Goal: Task Accomplishment & Management: Manage account settings

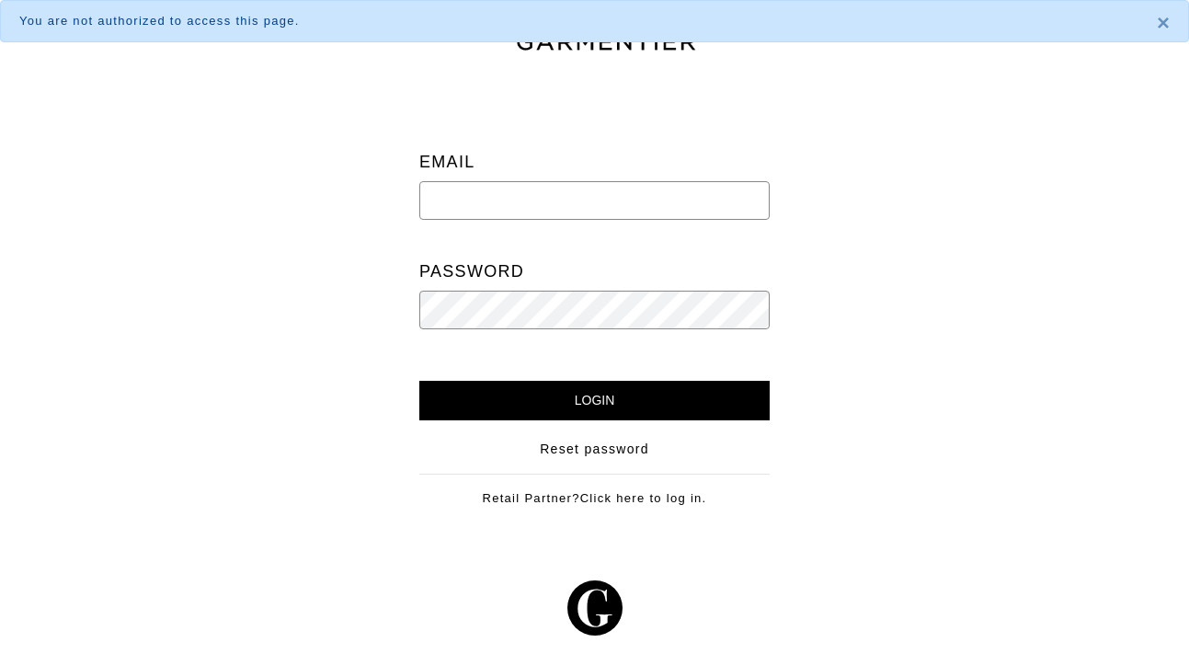
type input "ari@shop-ari.com"
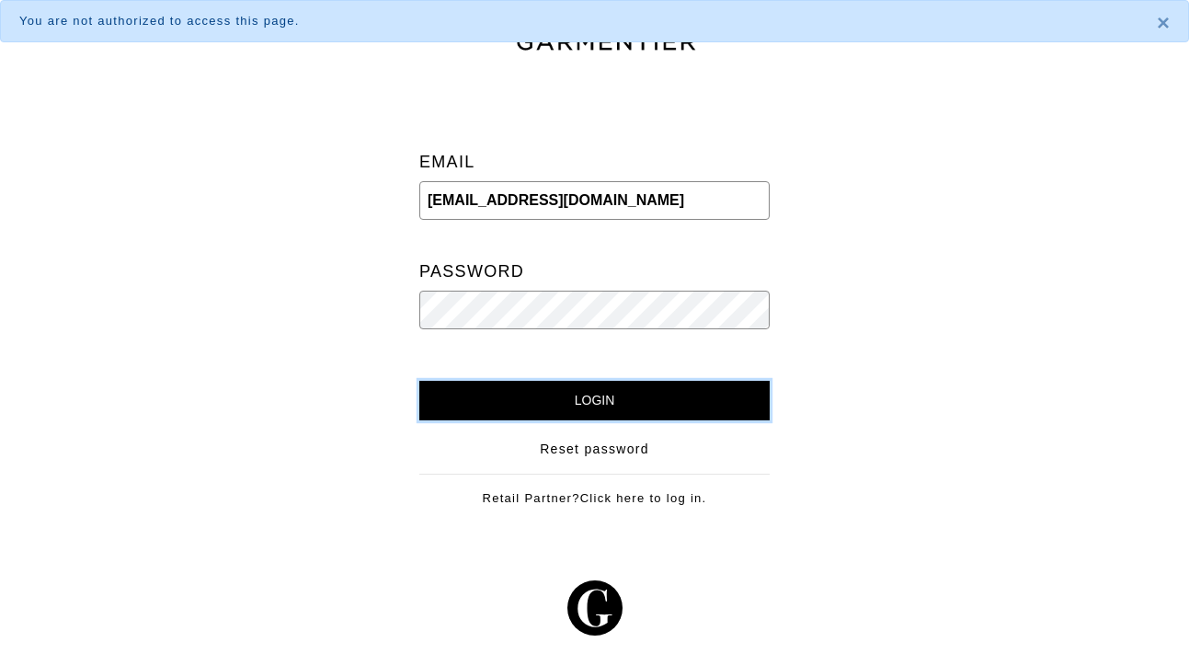
click at [501, 402] on input "Login" at bounding box center [594, 401] width 350 height 40
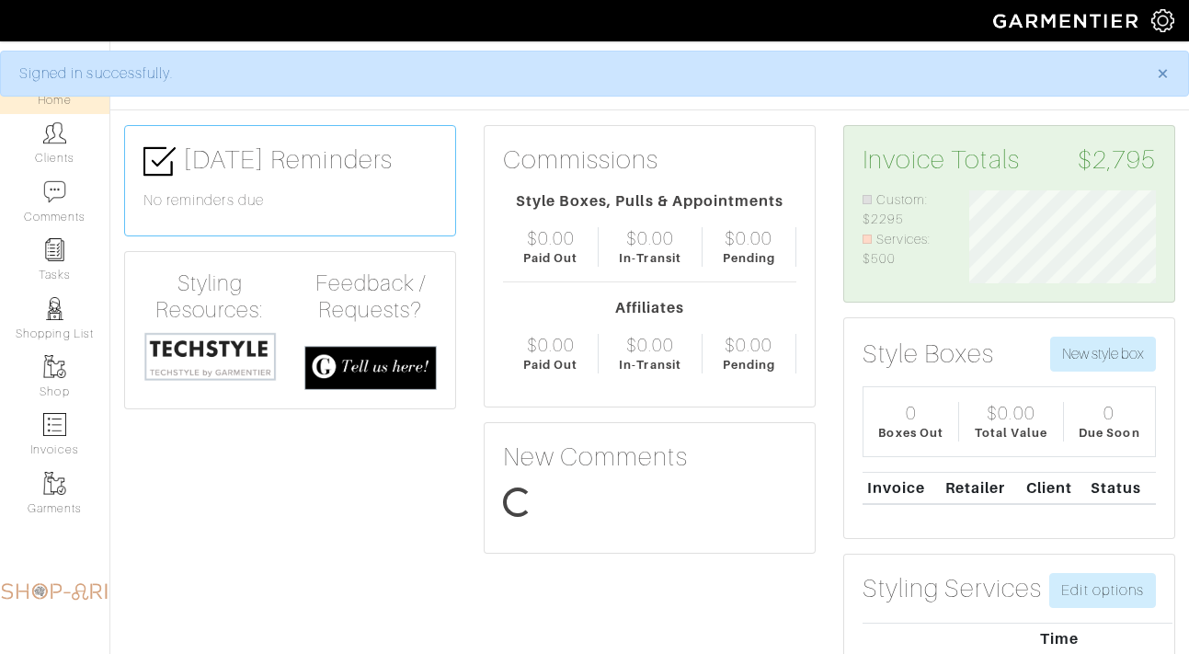
scroll to position [93, 214]
click at [67, 150] on link "Clients" at bounding box center [54, 143] width 109 height 58
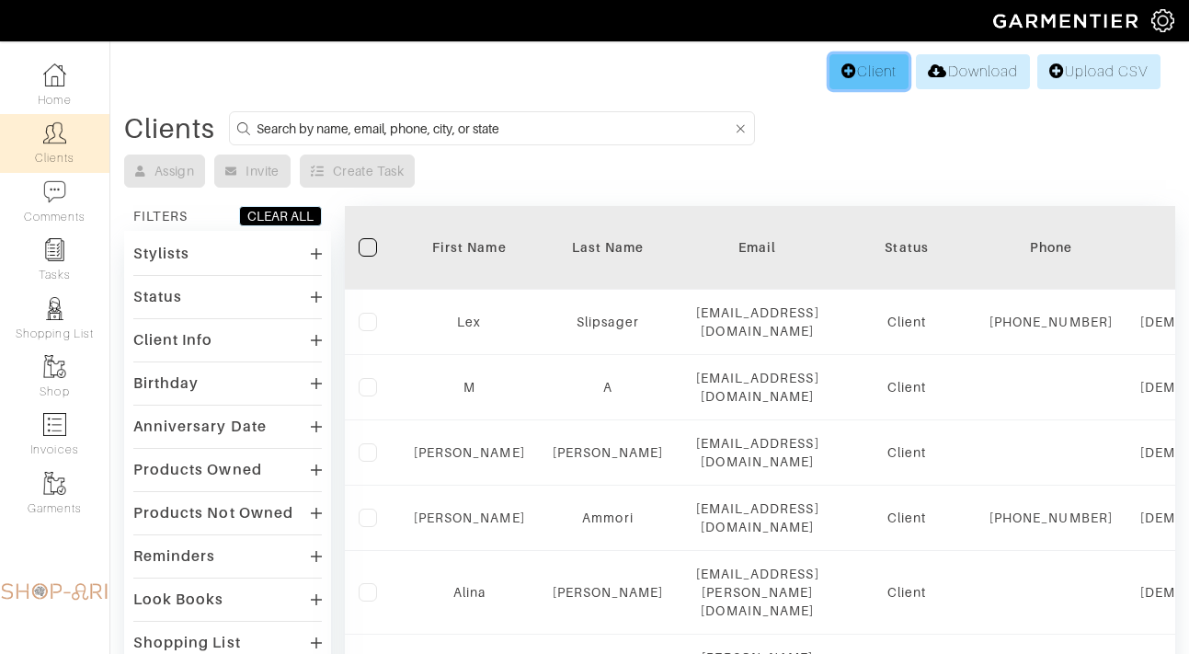
click at [863, 81] on link "Client" at bounding box center [868, 71] width 79 height 35
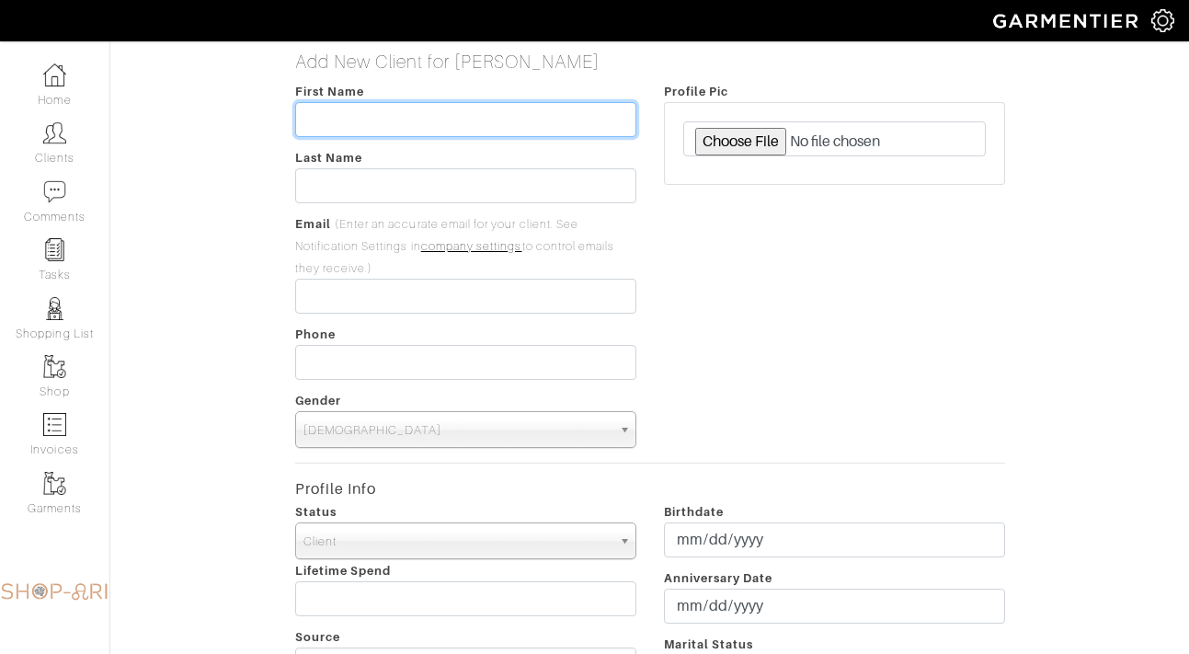
click at [360, 125] on input "text" at bounding box center [465, 119] width 341 height 35
type input "Dan"
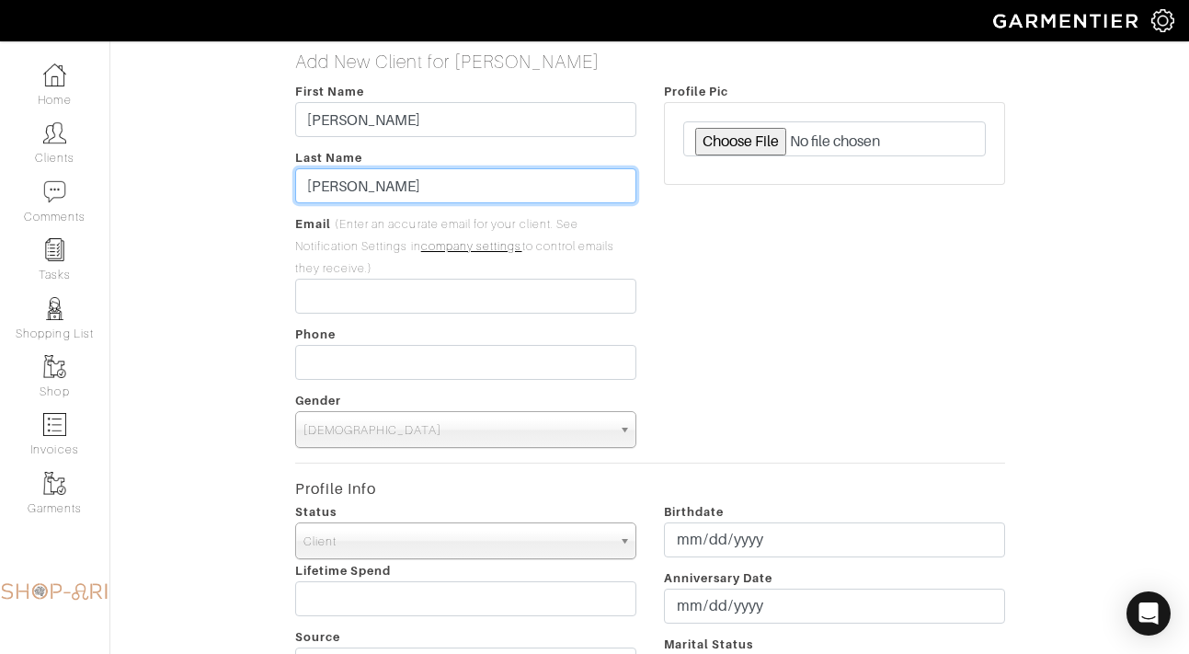
type input "Seltzer"
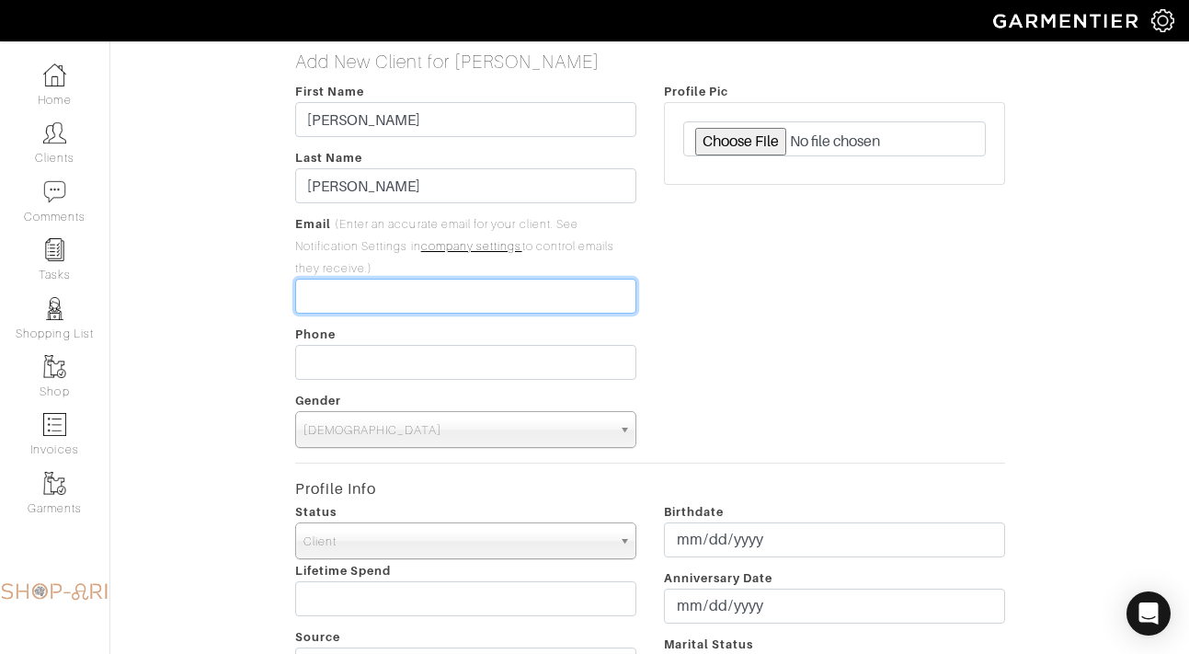
click at [329, 301] on input "email" at bounding box center [465, 296] width 341 height 35
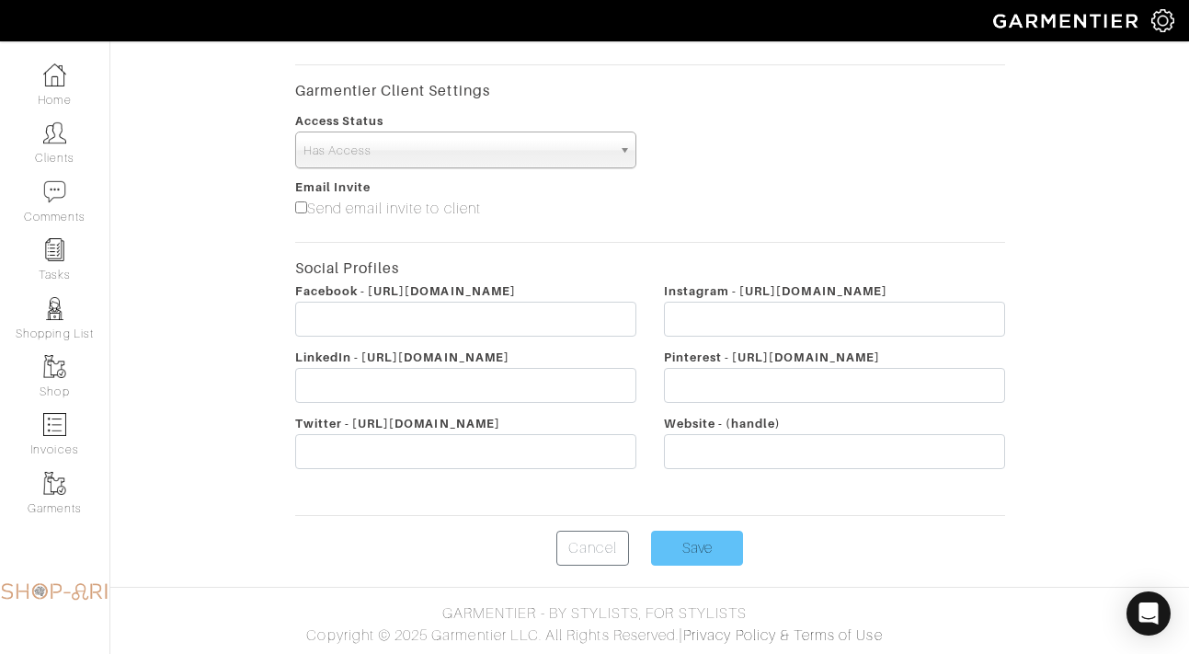
type input "danmseltzer@gmail.com"
click at [681, 561] on input "Save" at bounding box center [697, 548] width 92 height 35
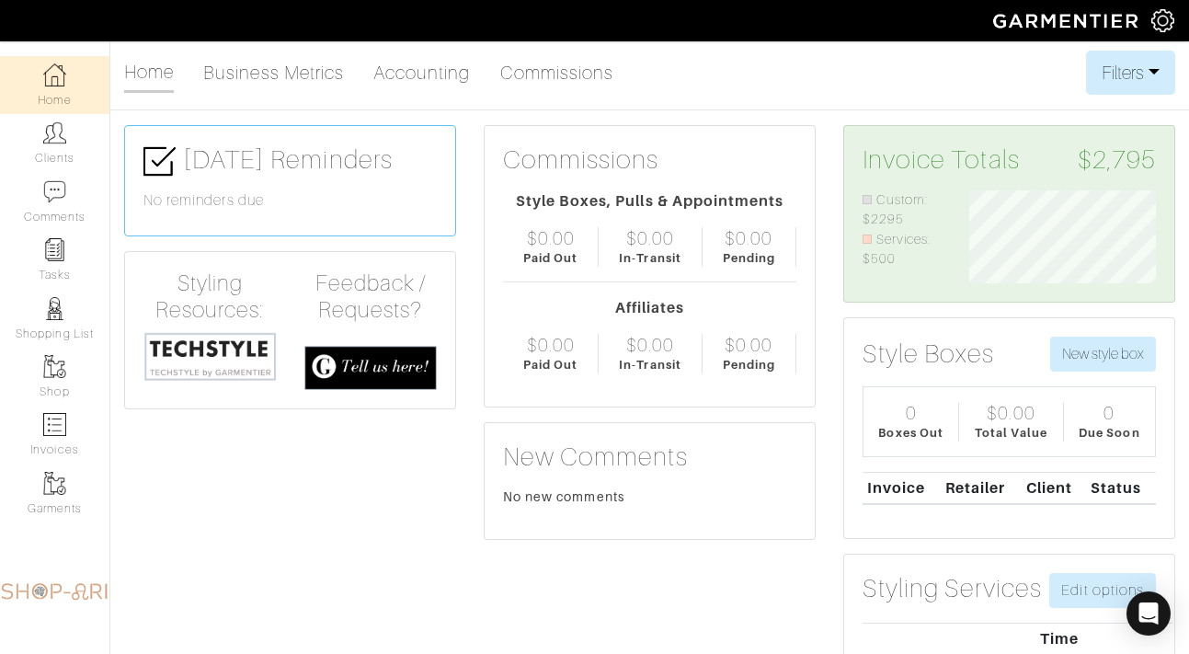
scroll to position [93, 214]
click at [97, 142] on link "Clients" at bounding box center [54, 143] width 109 height 58
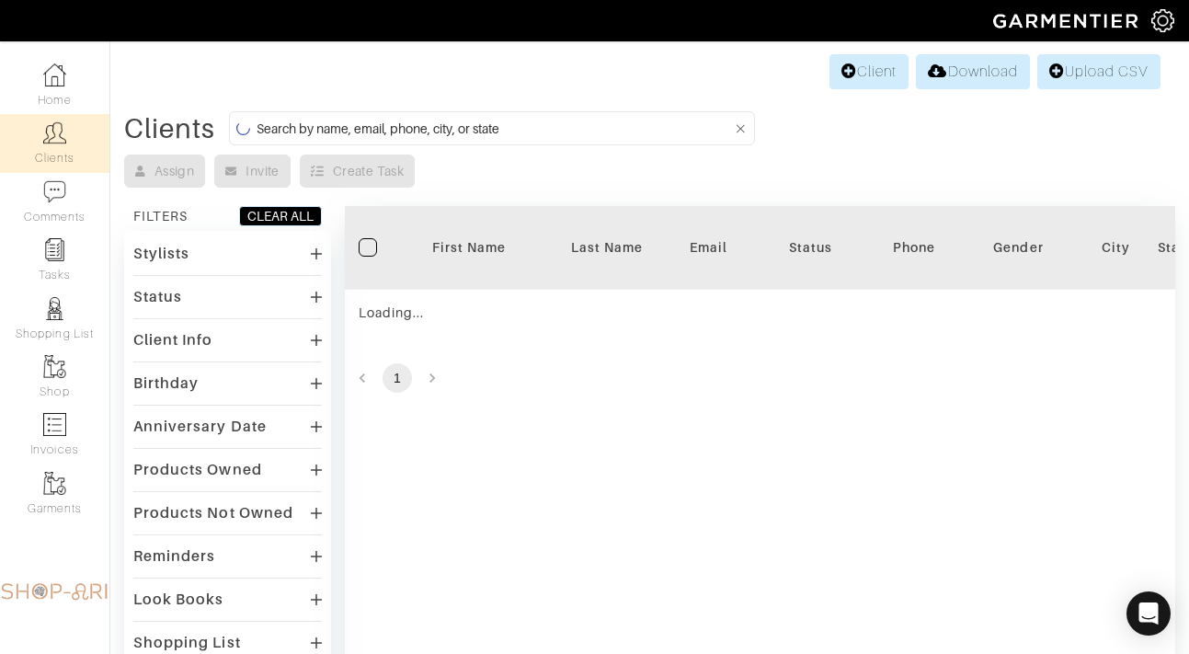
click at [305, 127] on input at bounding box center [495, 128] width 476 height 23
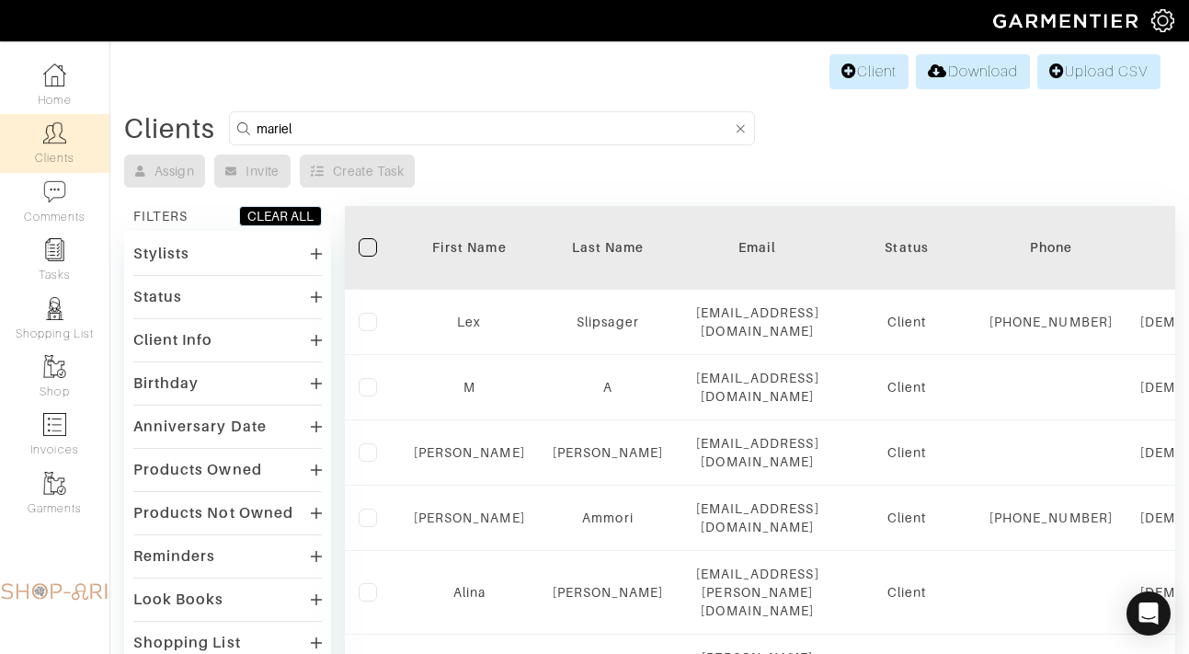
type input "mariel"
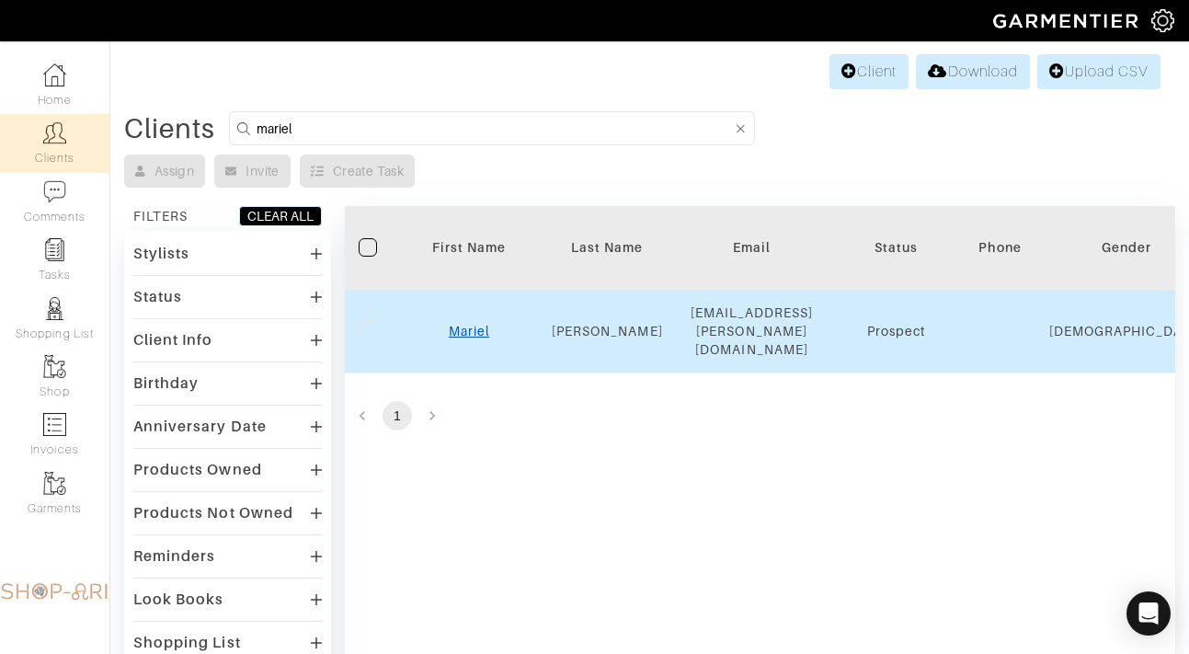
click at [478, 324] on link "Mariel" at bounding box center [469, 331] width 40 height 15
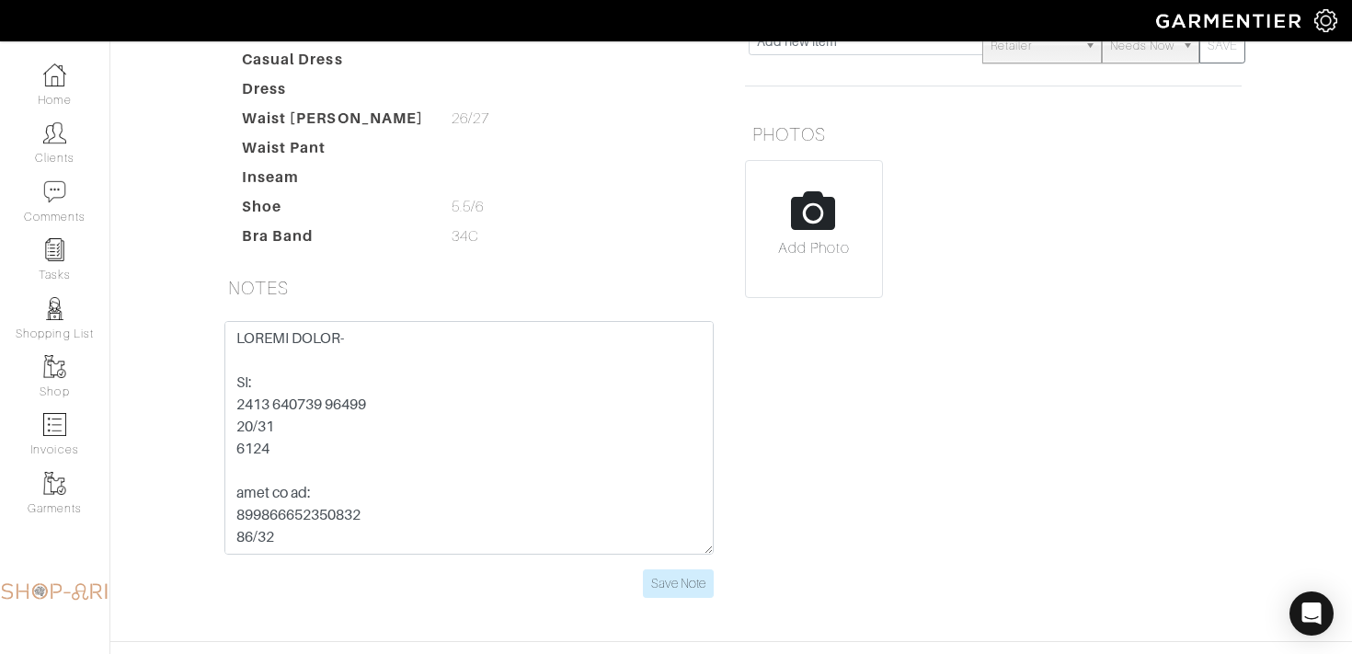
scroll to position [389, 0]
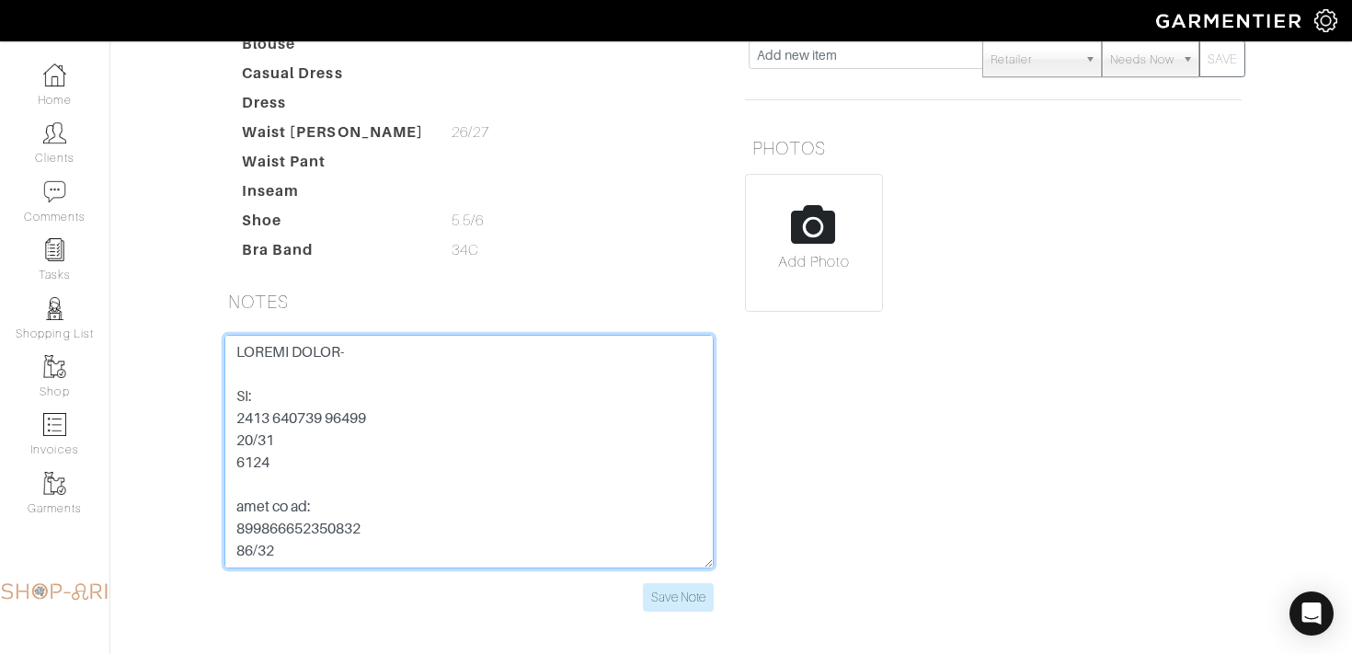
drag, startPoint x: 380, startPoint y: 416, endPoint x: 131, endPoint y: 423, distance: 248.4
click at [131, 423] on div "Mariel Kelly Overview Overview Measurements Product Library Invoices Wardrobe L…" at bounding box center [676, 148] width 1352 height 972
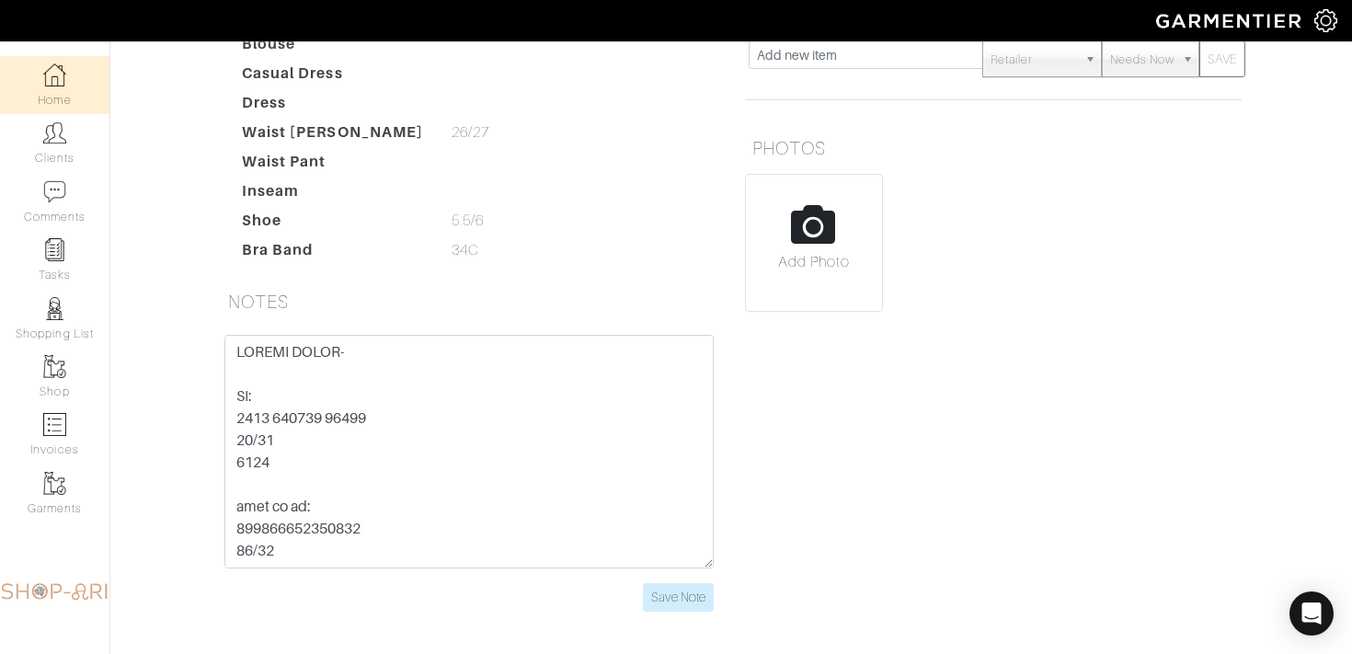
click at [79, 57] on link "Home" at bounding box center [54, 85] width 109 height 58
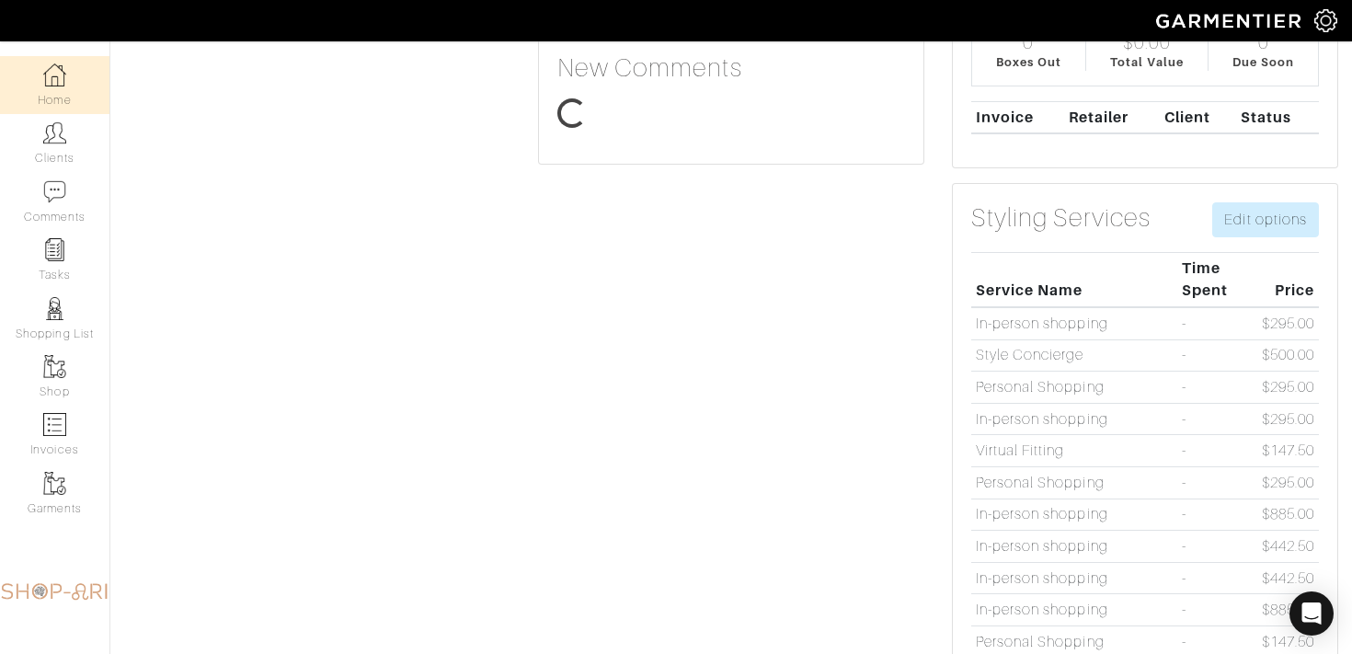
click at [58, 95] on link "Home" at bounding box center [54, 85] width 109 height 58
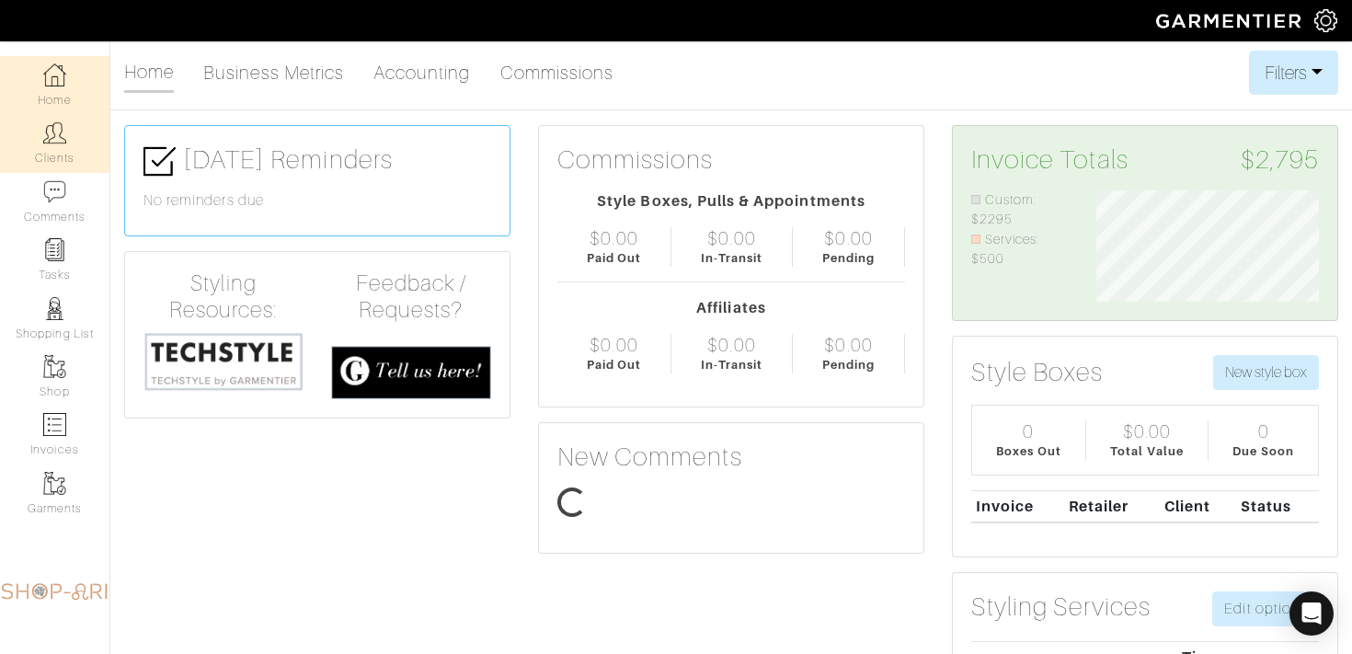
scroll to position [111, 250]
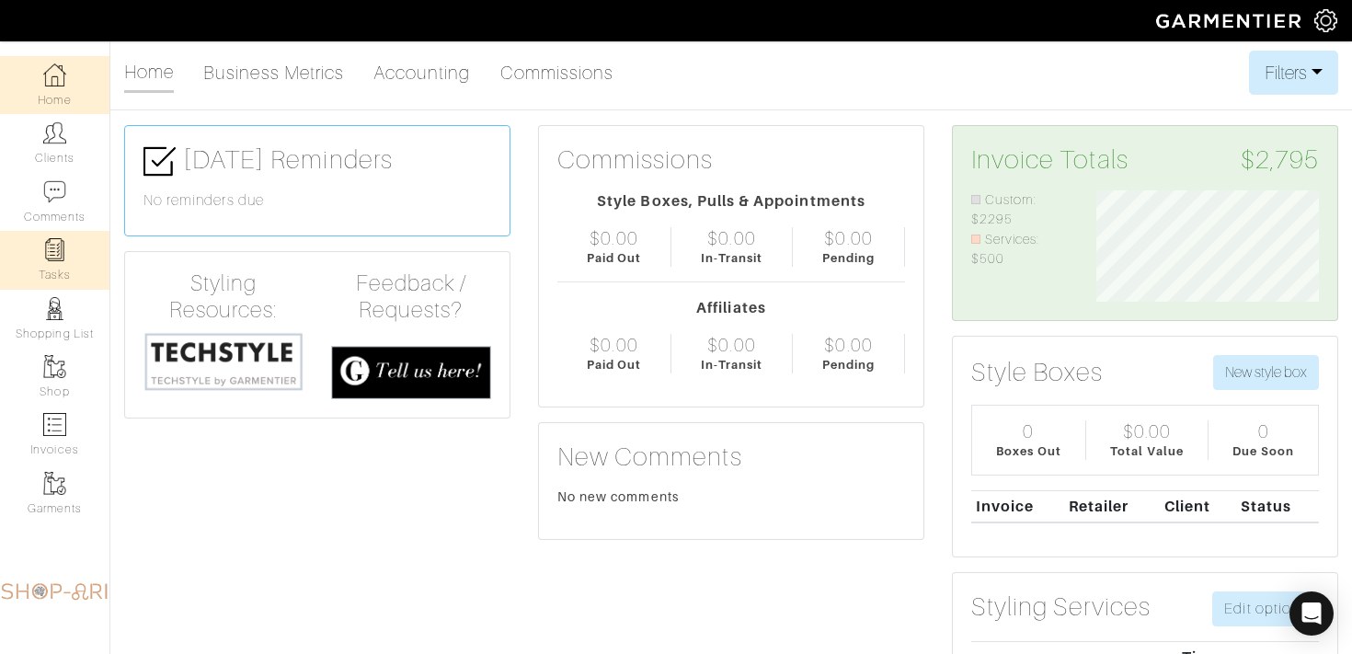
click at [53, 238] on img at bounding box center [54, 249] width 23 height 23
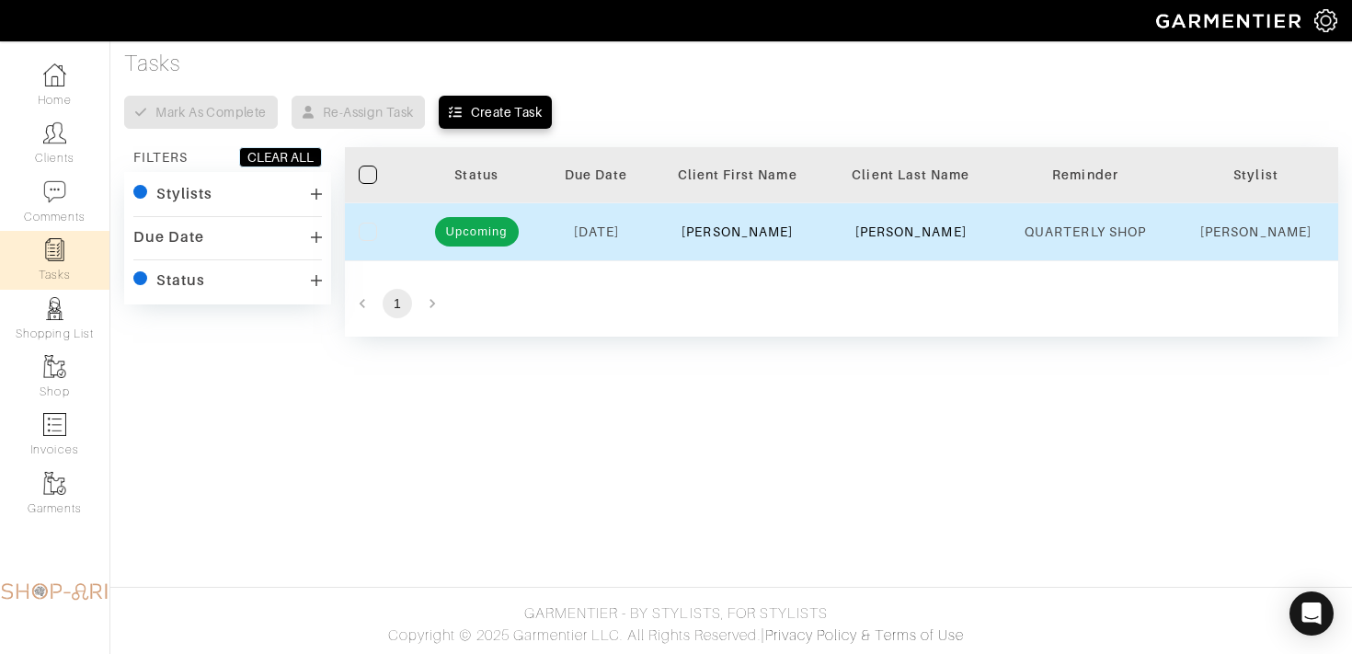
click at [586, 231] on span "11/01/2025" at bounding box center [596, 231] width 45 height 15
click at [767, 232] on link "Michelle" at bounding box center [736, 231] width 111 height 15
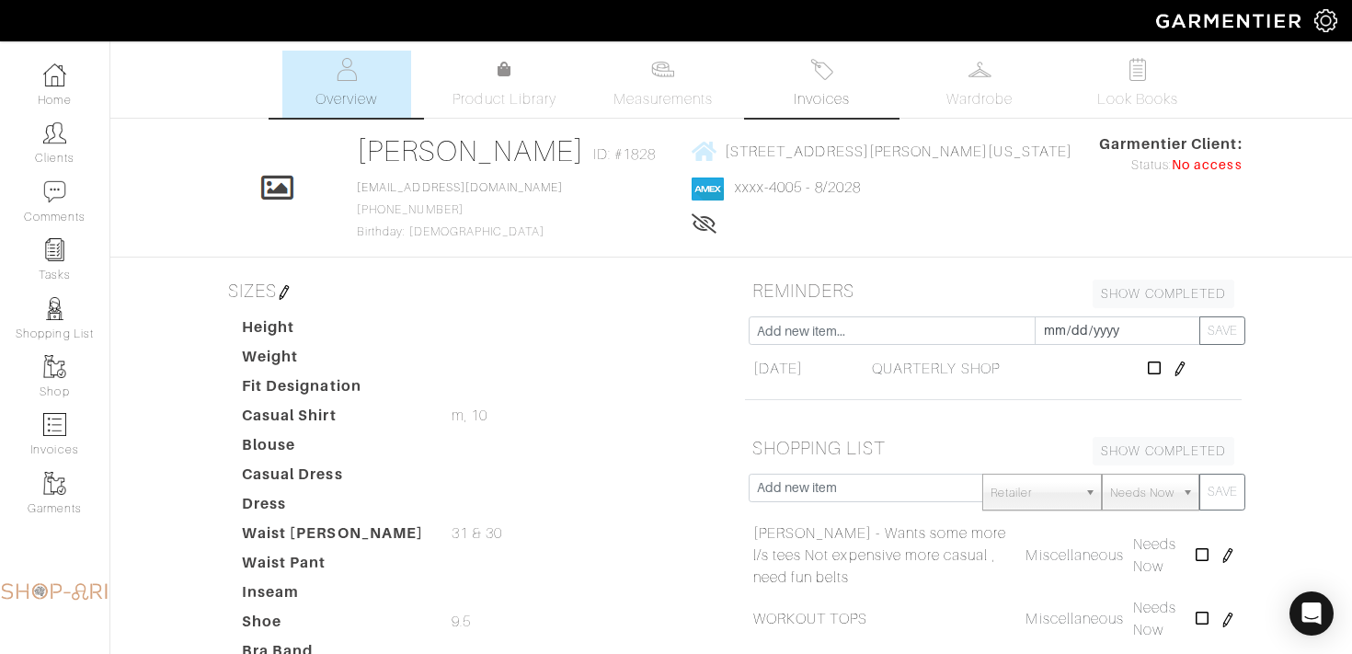
click at [849, 104] on span "Invoices" at bounding box center [822, 99] width 56 height 22
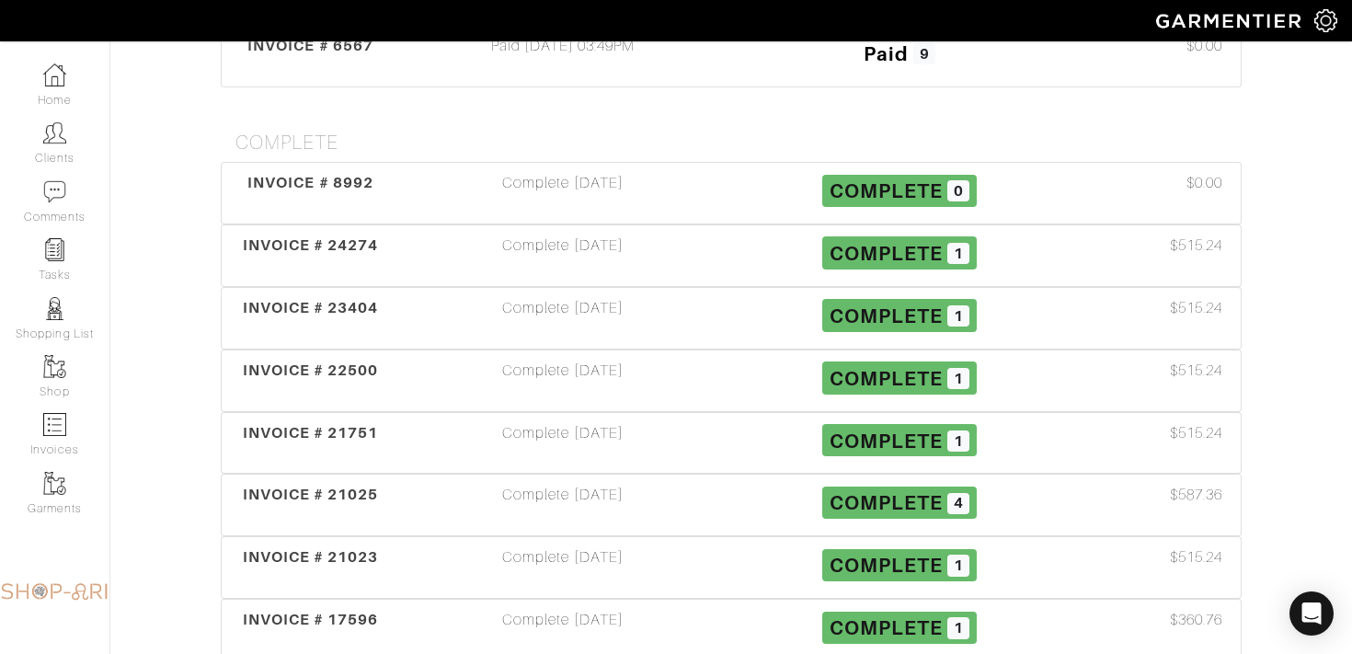
scroll to position [1242, 0]
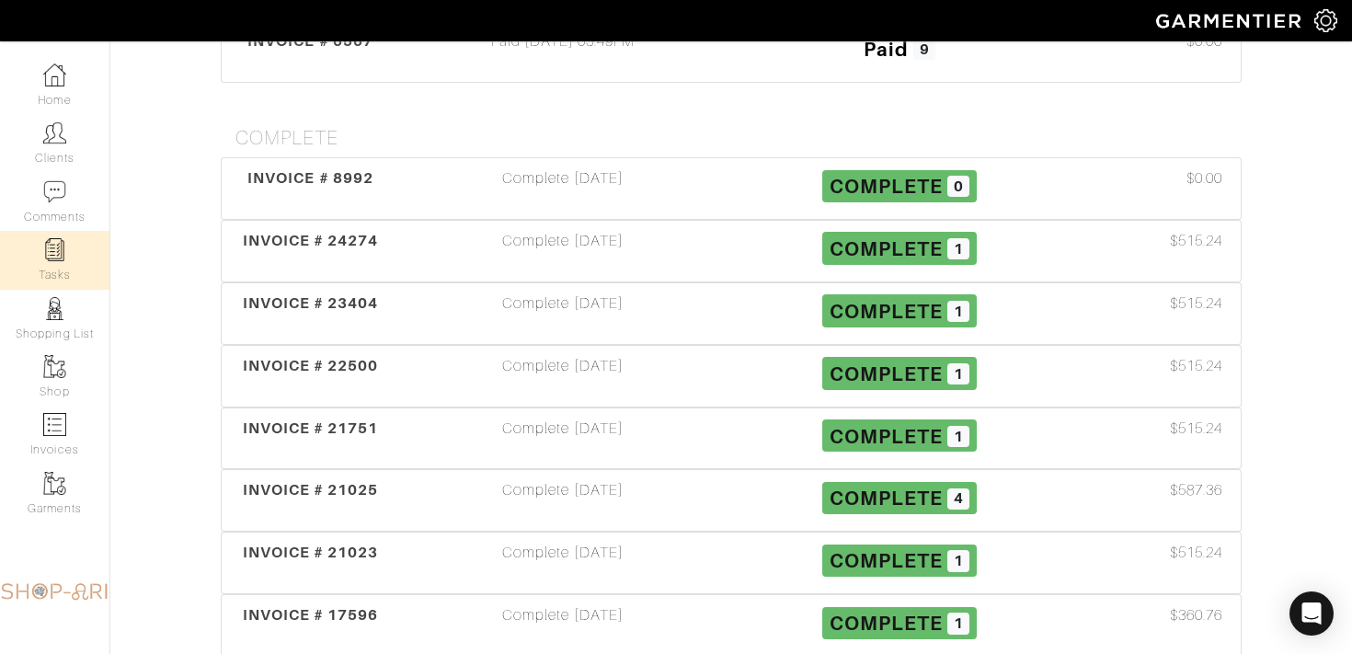
click at [55, 265] on link "Tasks" at bounding box center [54, 260] width 109 height 58
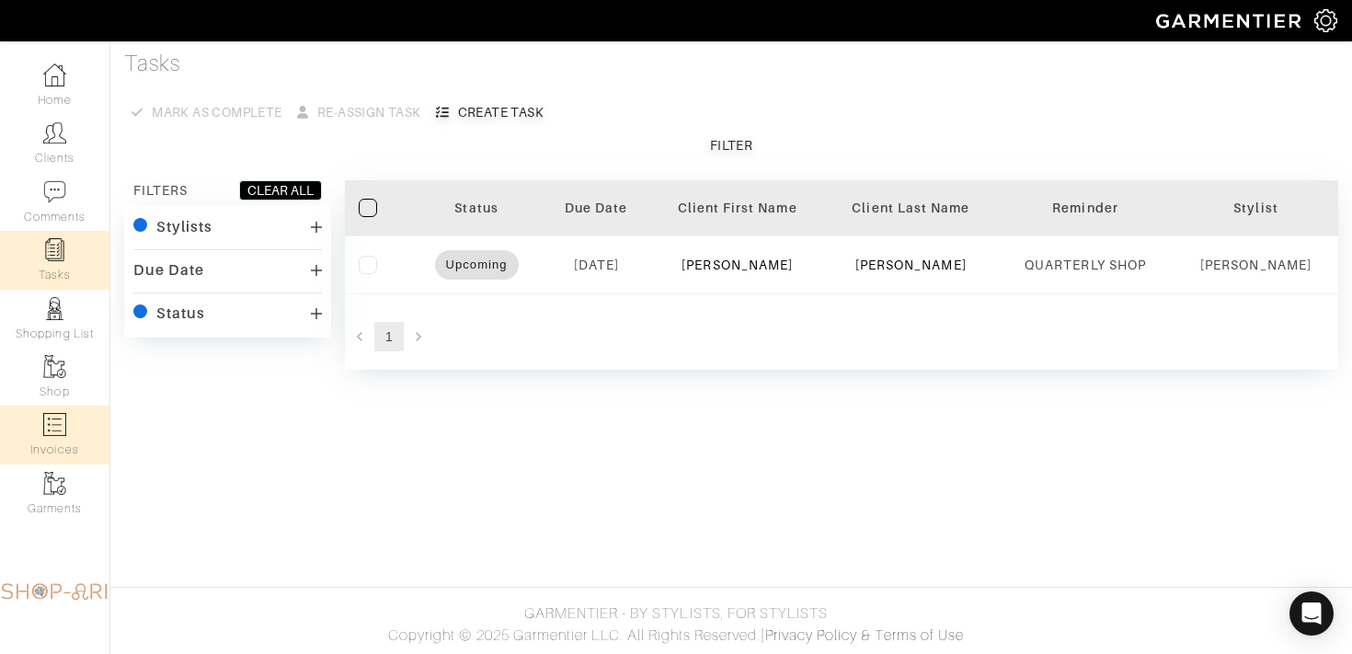
click at [63, 437] on link "Invoices" at bounding box center [54, 434] width 109 height 58
select select
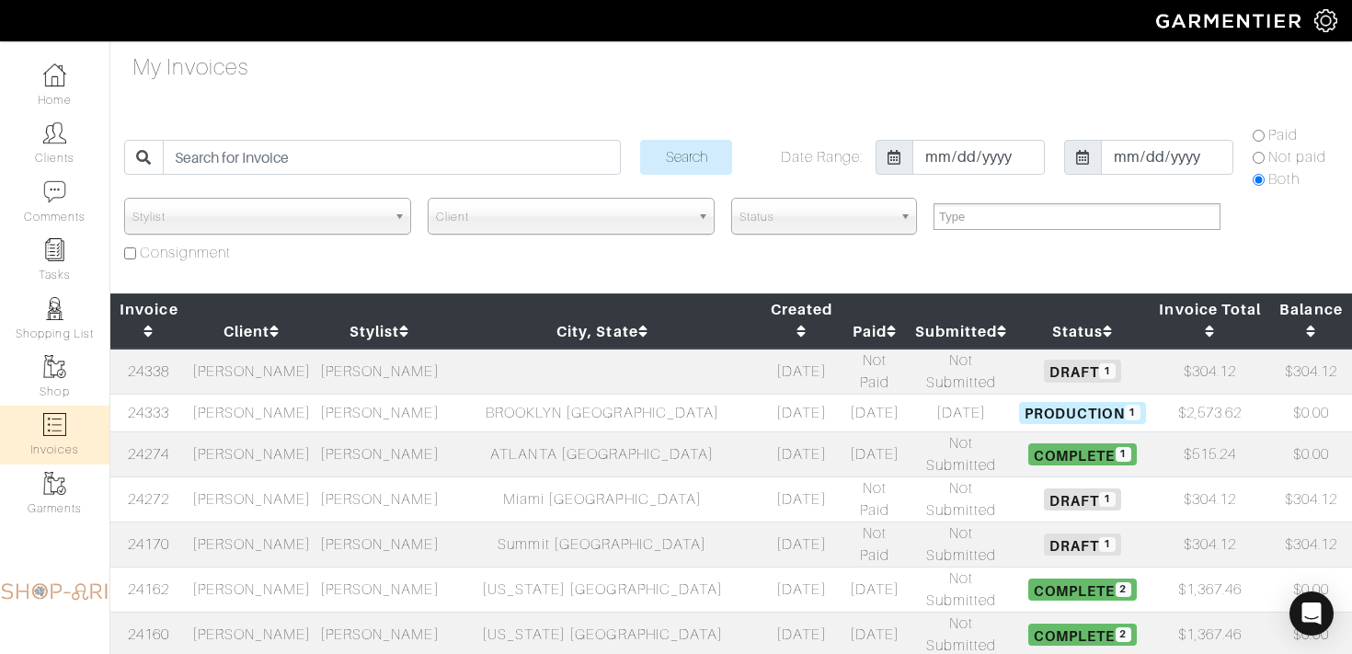
scroll to position [761, 0]
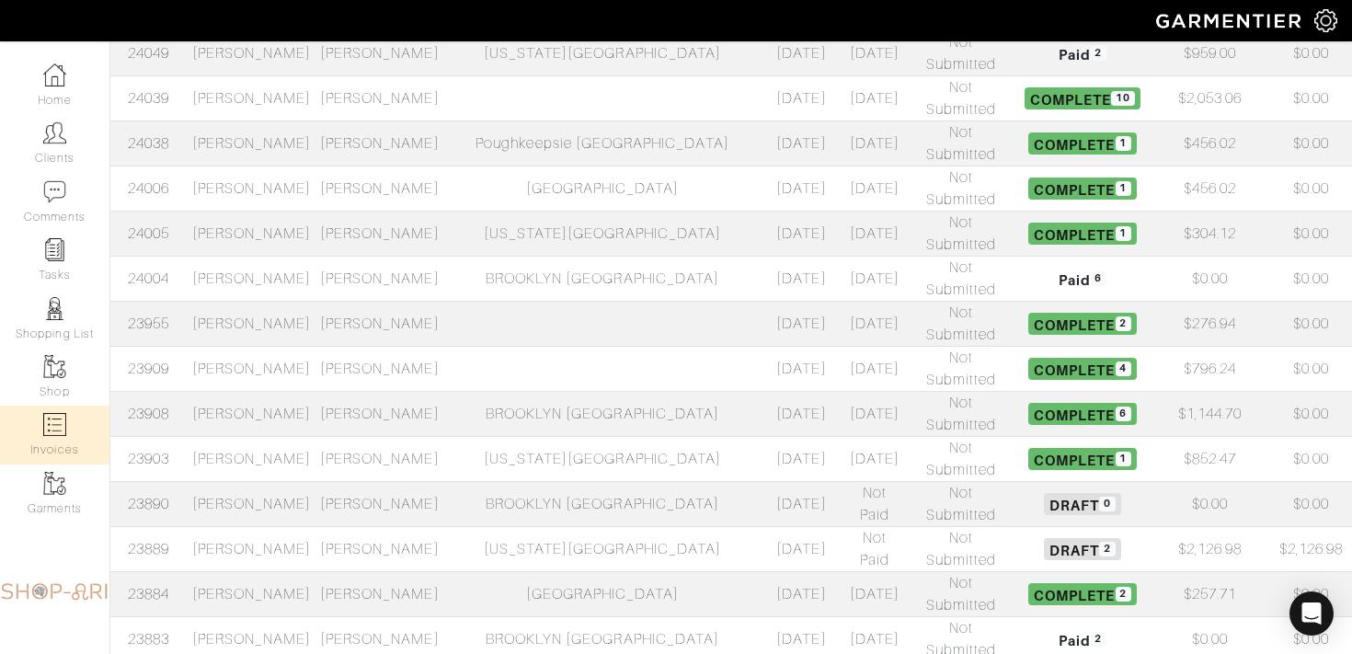
select select
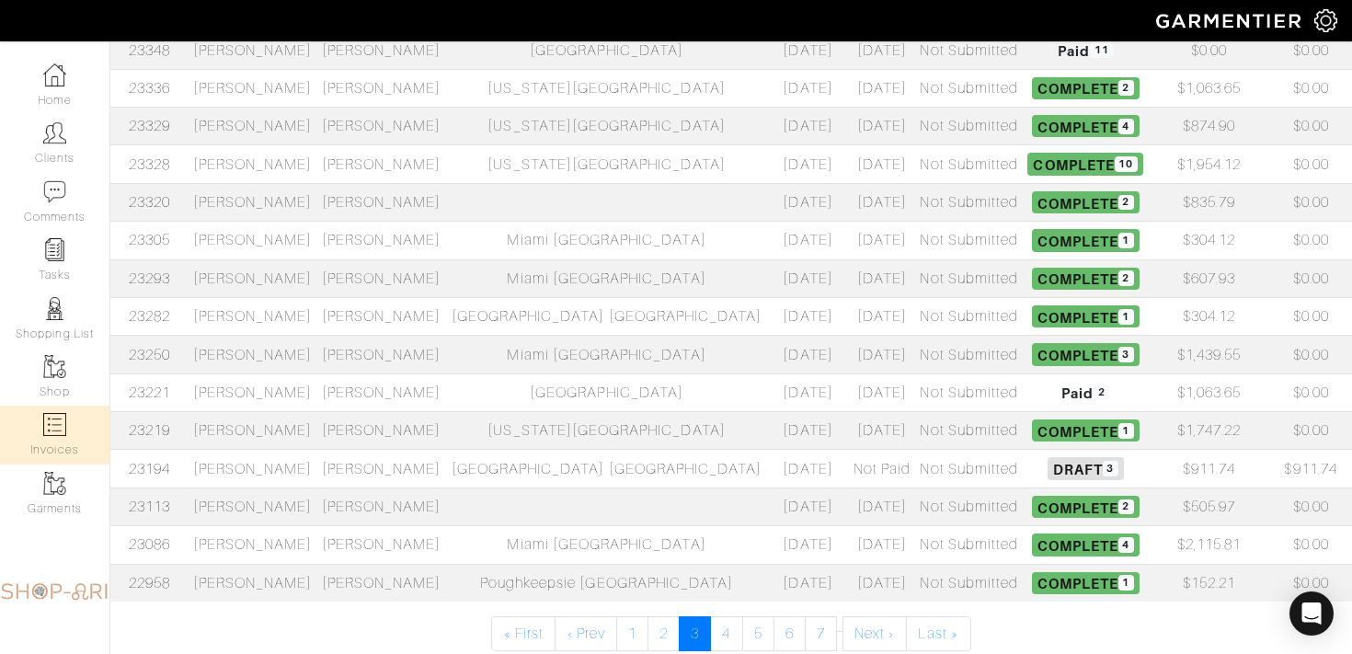
scroll to position [761, 0]
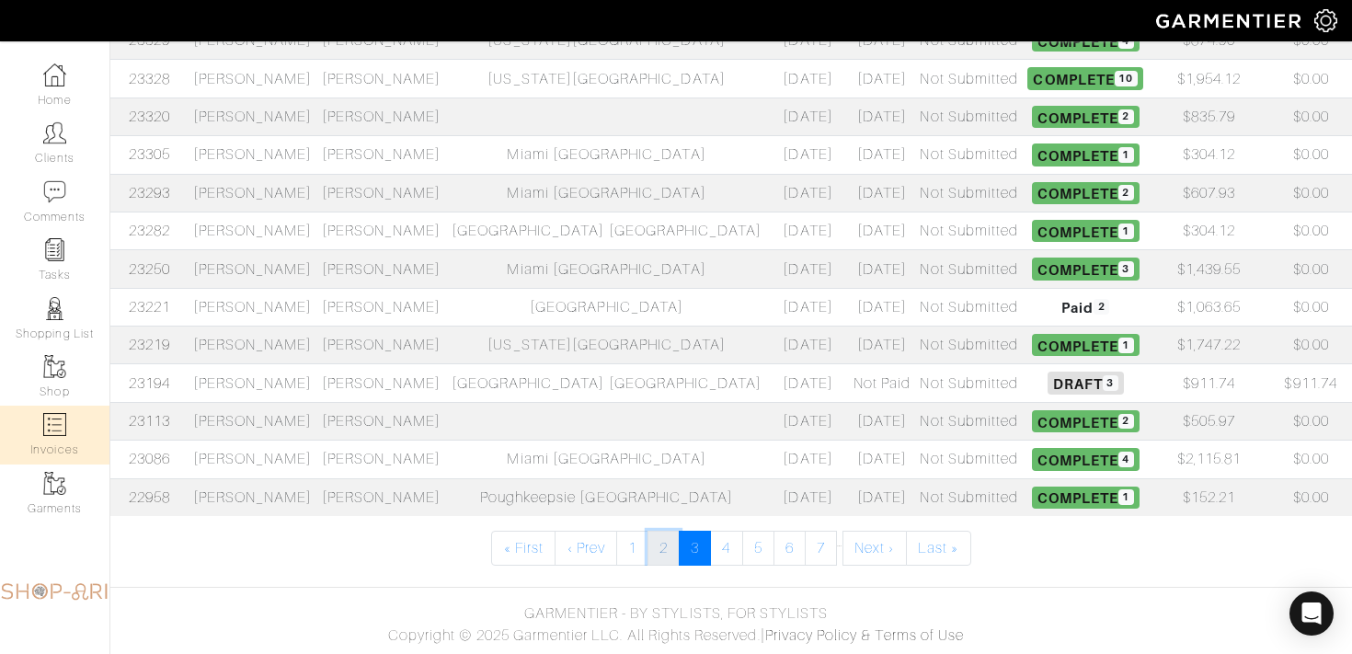
click at [661, 548] on link "2" at bounding box center [663, 548] width 32 height 35
select select
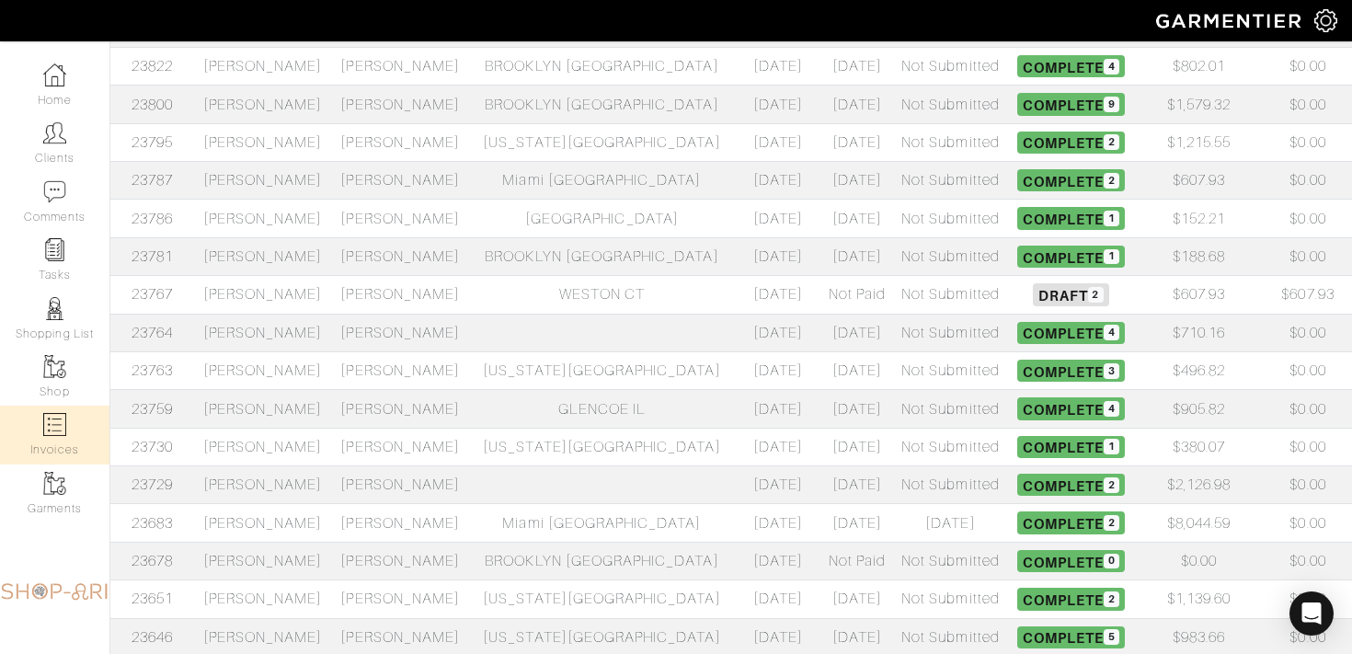
scroll to position [761, 0]
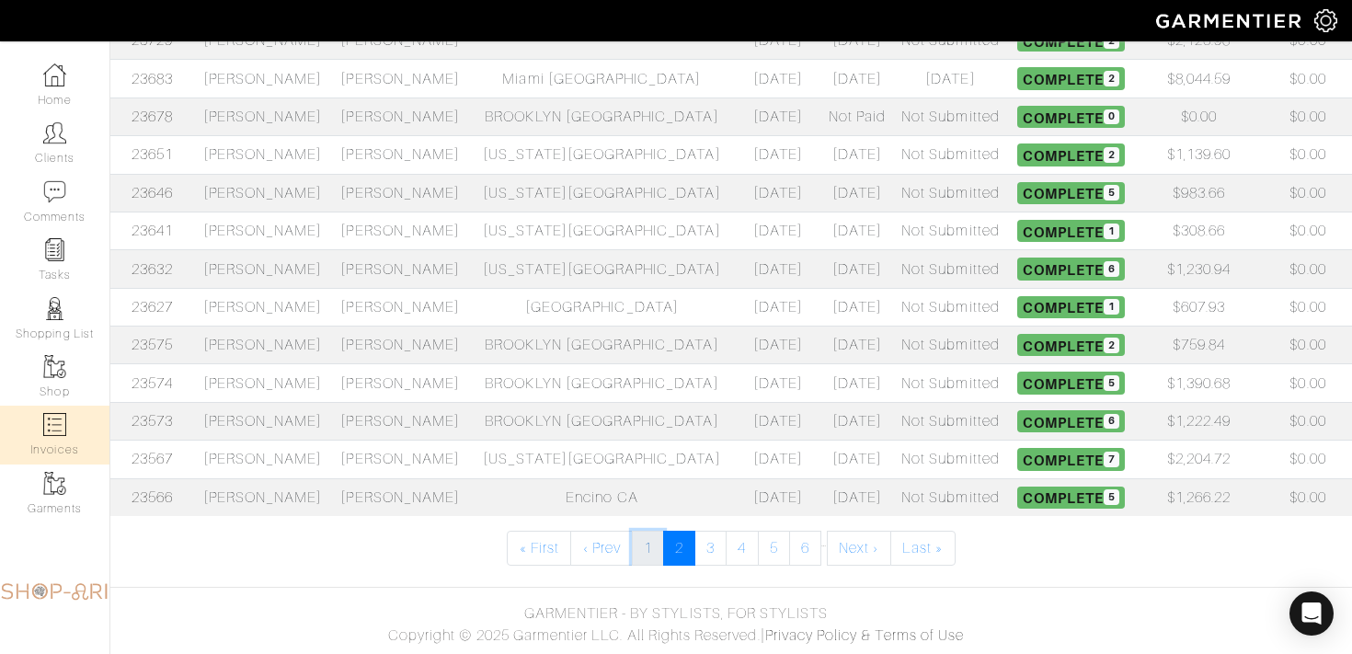
click at [654, 561] on link "1" at bounding box center [648, 548] width 32 height 35
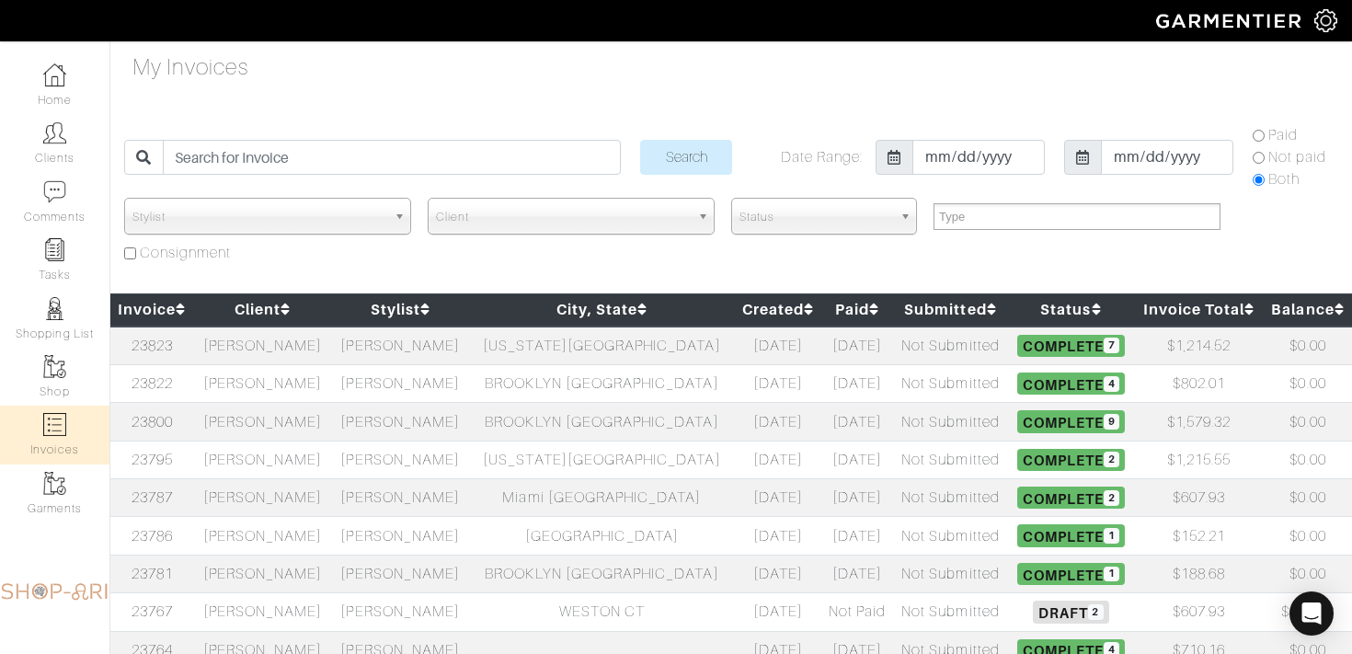
select select
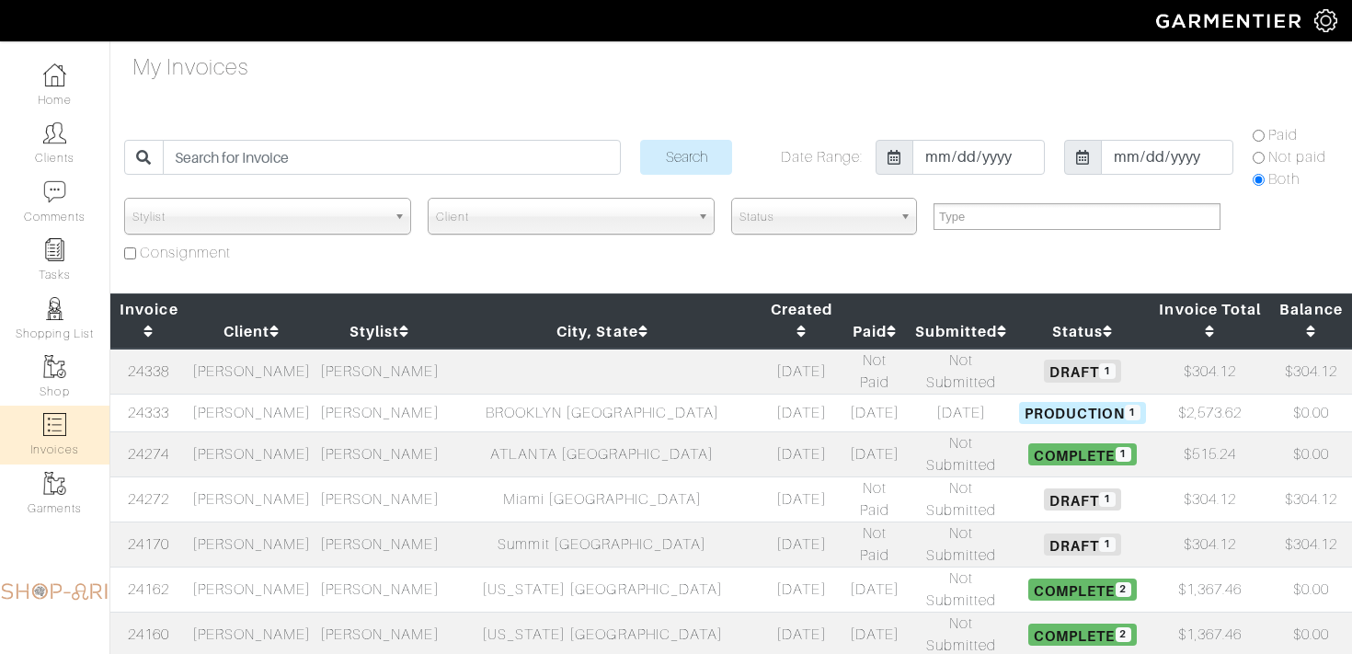
select select
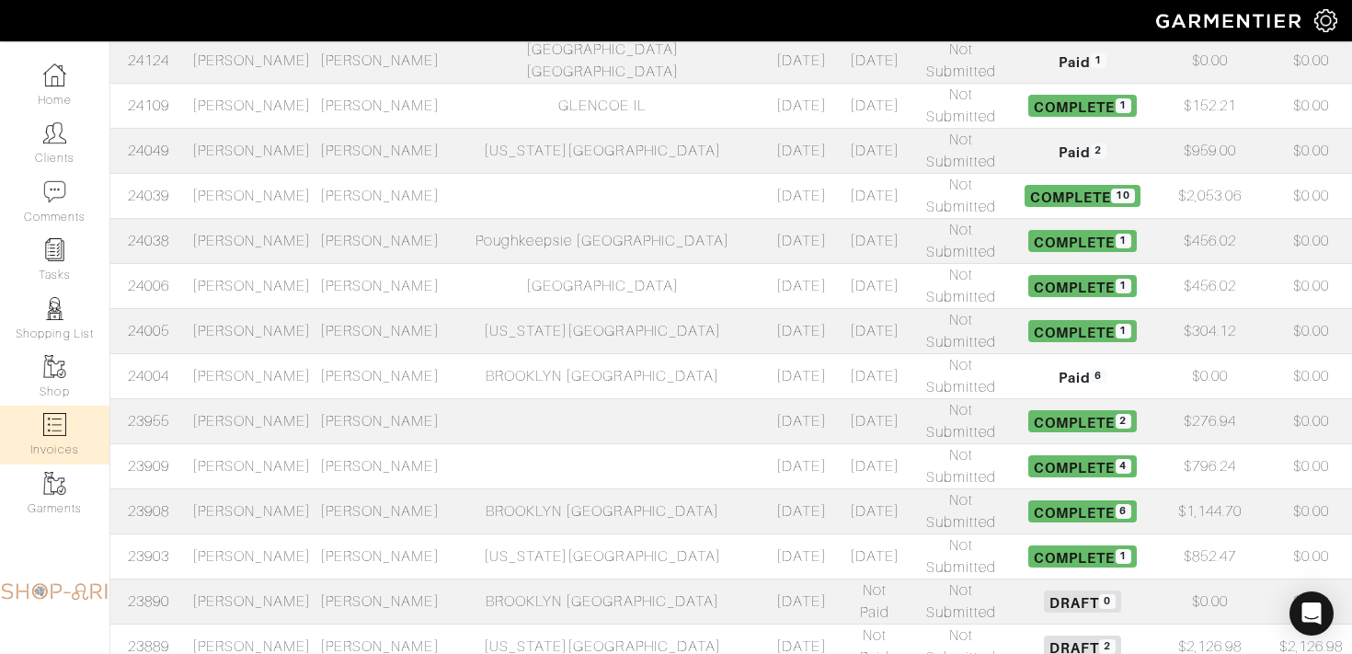
scroll to position [657, 0]
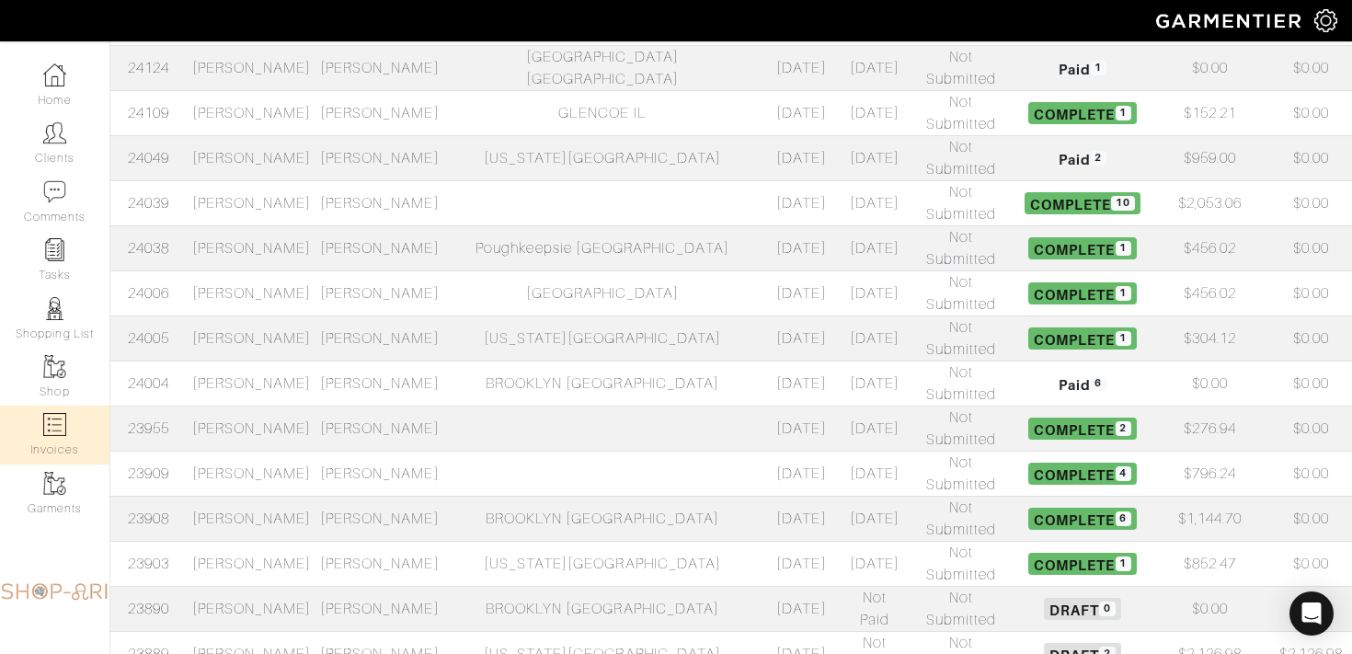
click at [841, 631] on td "Not Paid" at bounding box center [874, 653] width 66 height 45
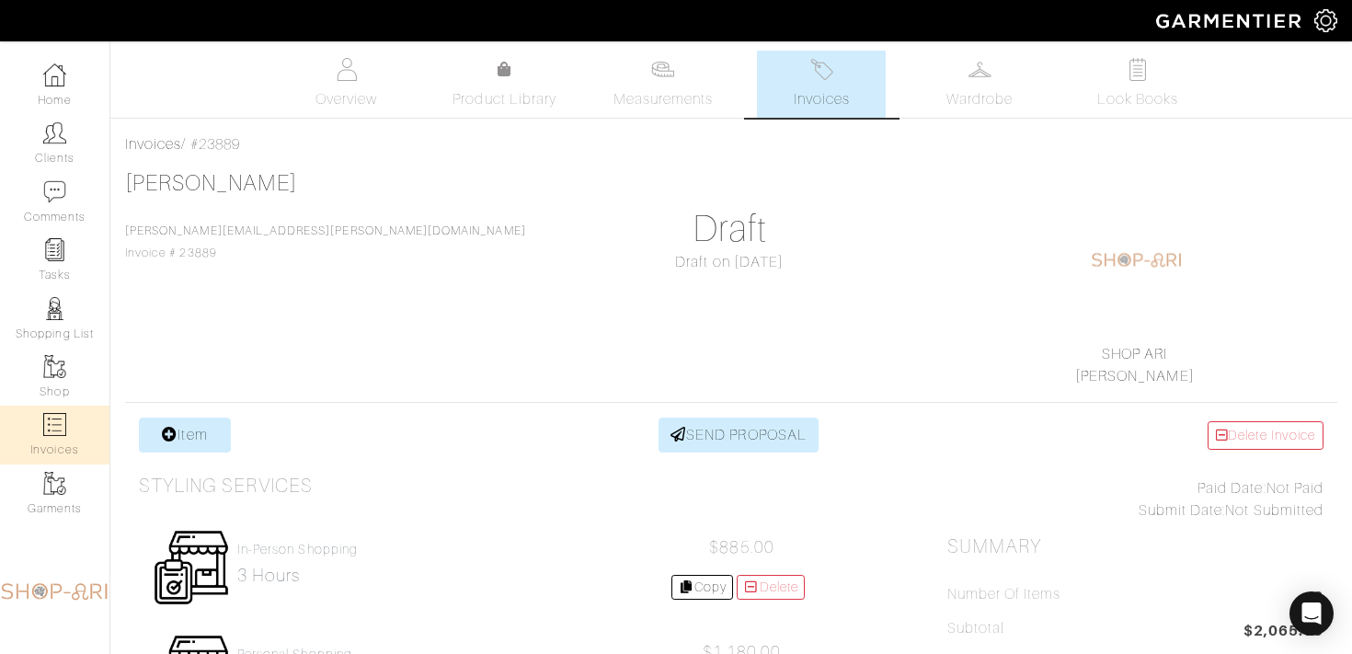
click at [81, 426] on link "Invoices" at bounding box center [54, 434] width 109 height 58
select select
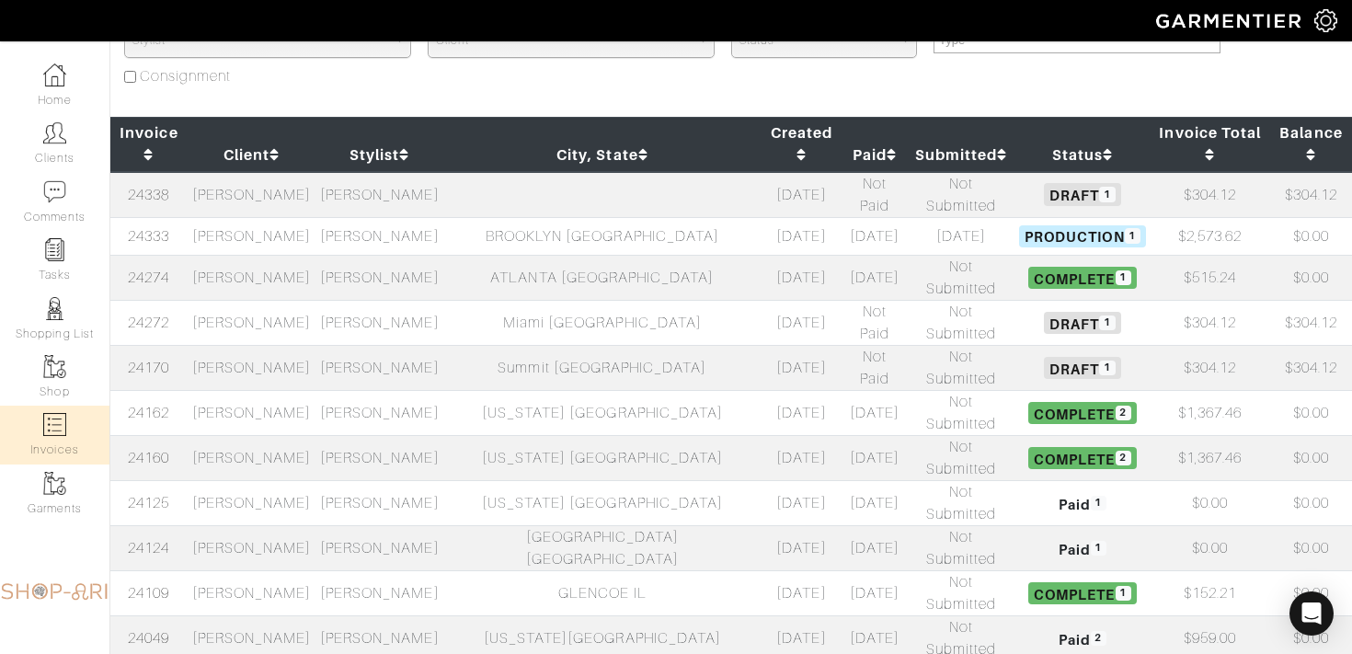
scroll to position [164, 0]
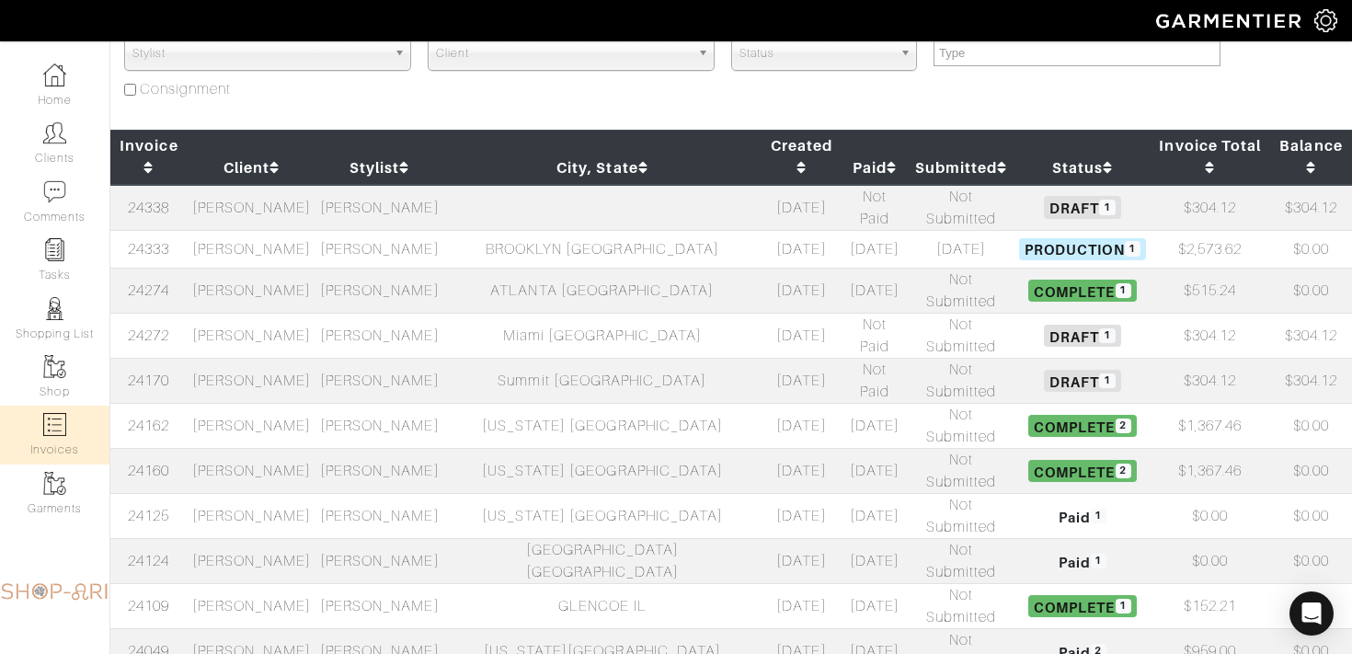
click at [315, 230] on td "[PERSON_NAME]" at bounding box center [252, 249] width 128 height 38
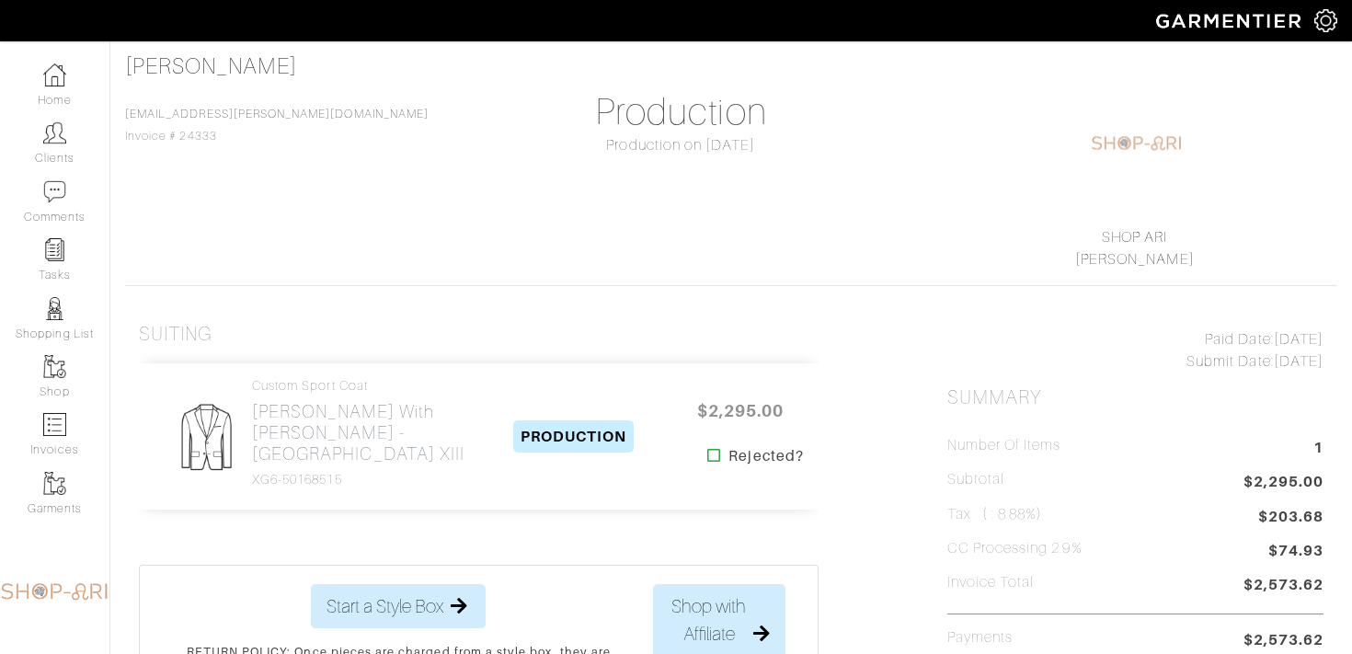
scroll to position [179, 0]
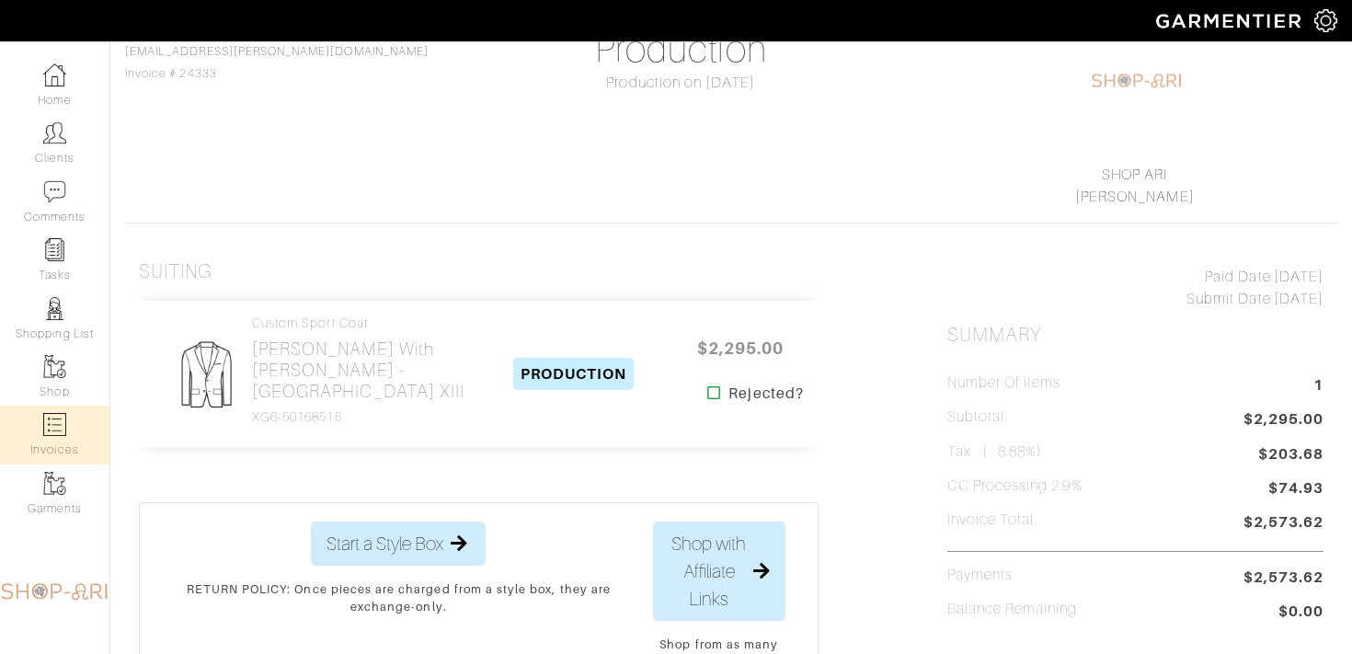
click at [81, 432] on link "Invoices" at bounding box center [54, 434] width 109 height 58
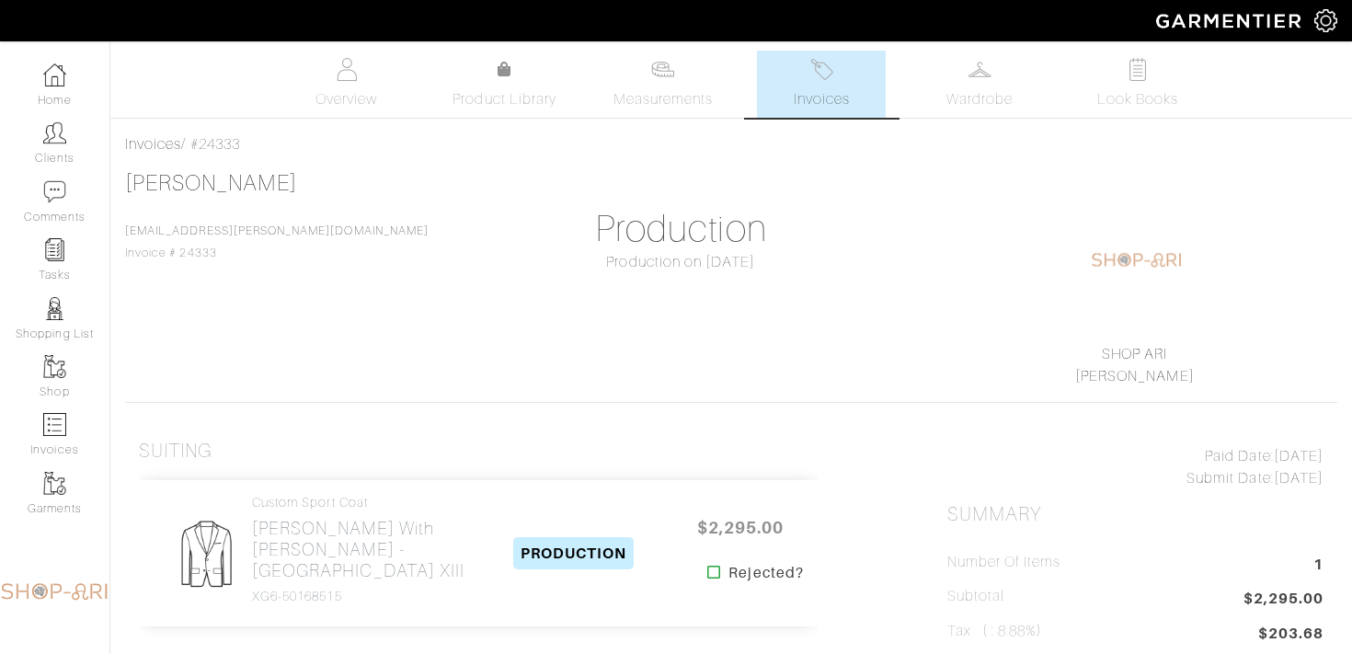
select select
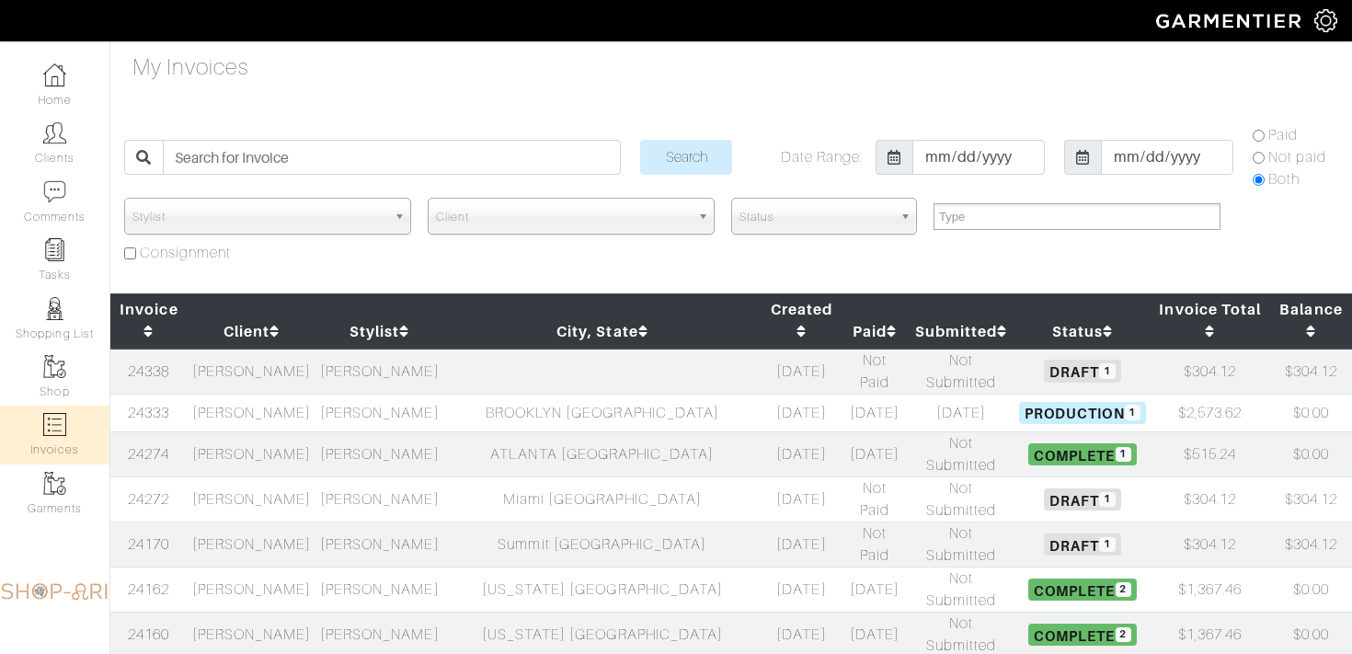
click at [368, 348] on td "[PERSON_NAME]" at bounding box center [379, 371] width 128 height 46
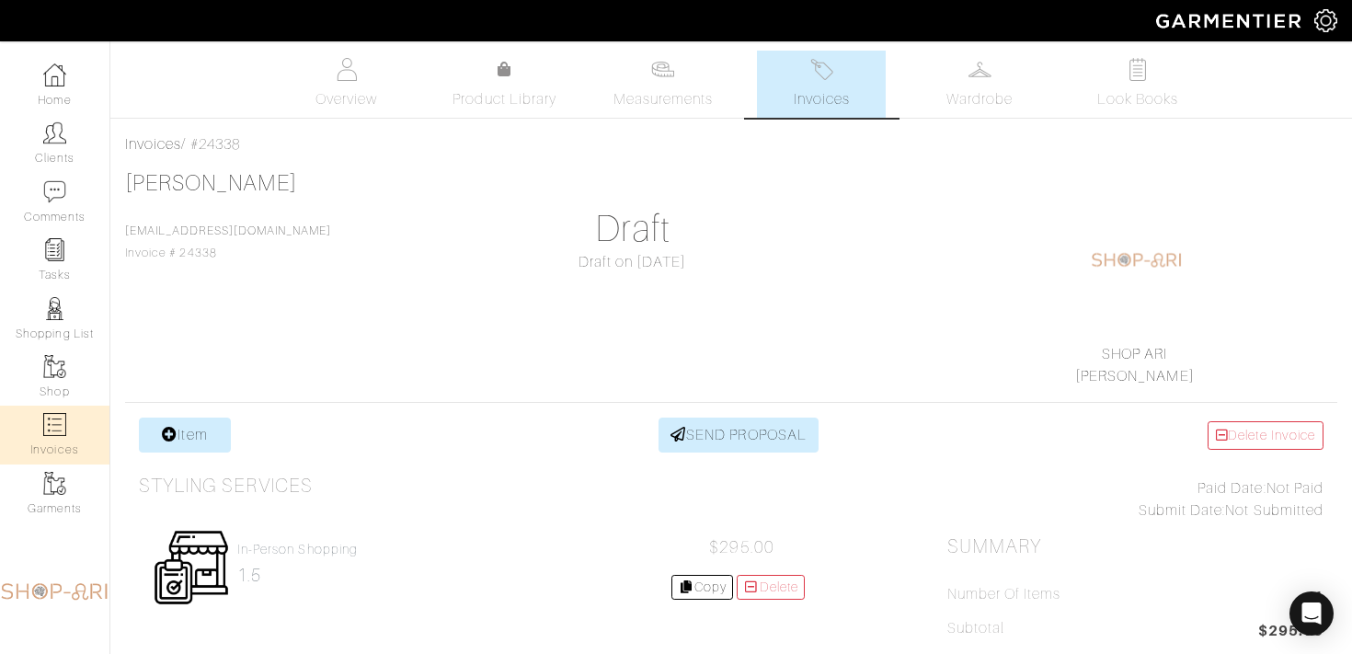
click at [76, 420] on link "Invoices" at bounding box center [54, 434] width 109 height 58
select select
